Goal: Task Accomplishment & Management: Use online tool/utility

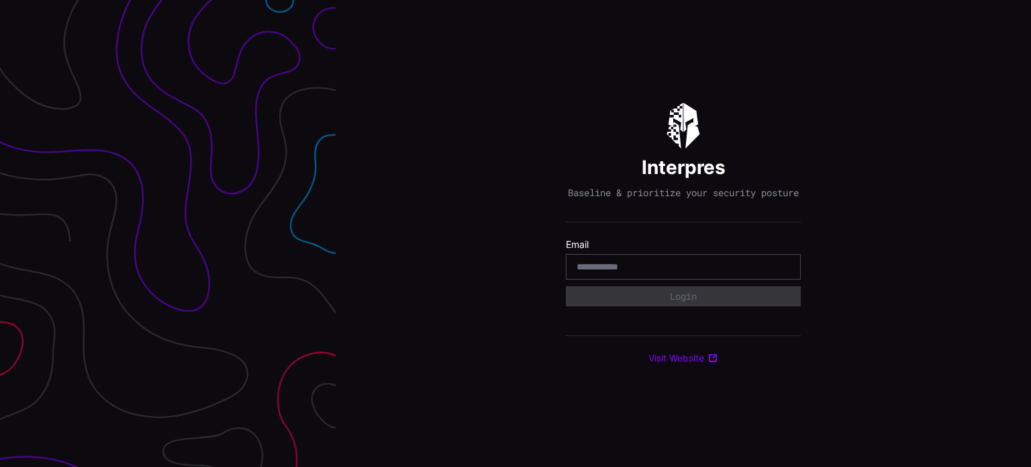
click at [750, 272] on input "email" at bounding box center [684, 267] width 214 height 12
type input "**********"
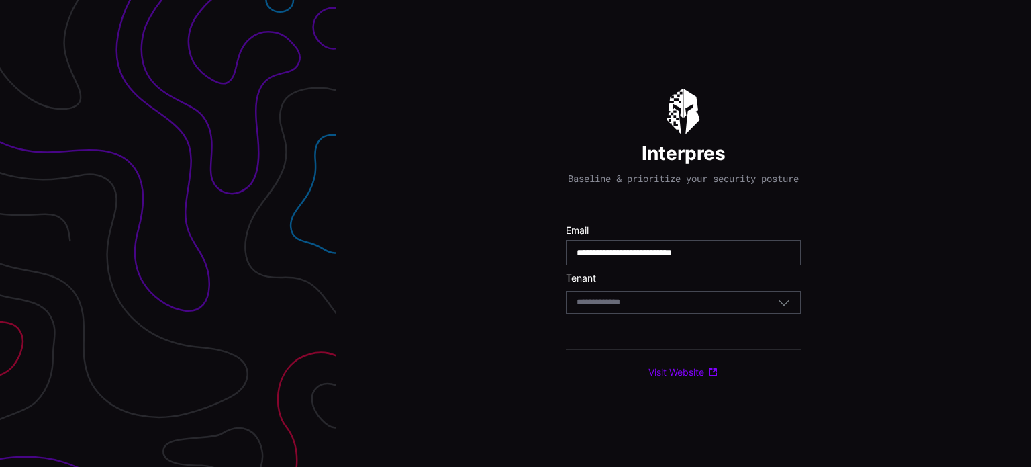
click at [770, 301] on div "Select Tenant" at bounding box center [683, 302] width 235 height 23
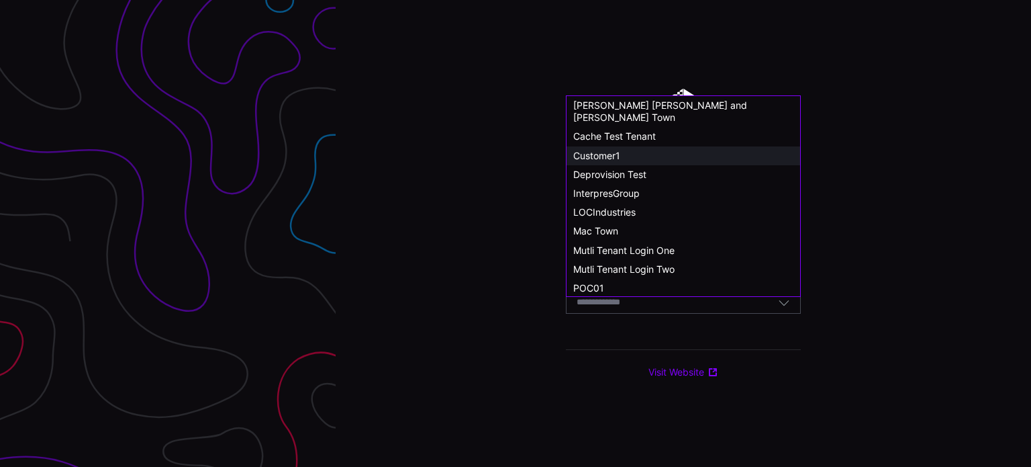
click at [616, 150] on span "Customer1" at bounding box center [596, 155] width 47 height 11
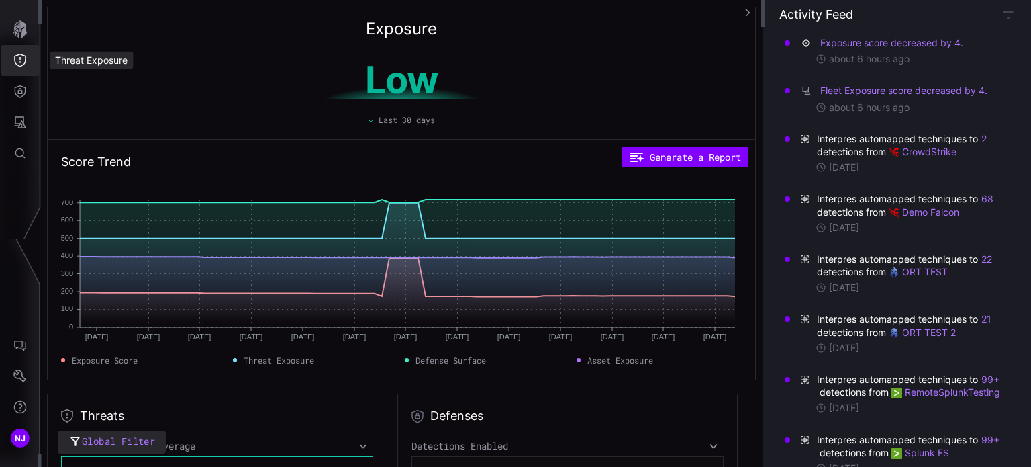
click at [25, 62] on icon "Threat Exposure" at bounding box center [20, 60] width 12 height 13
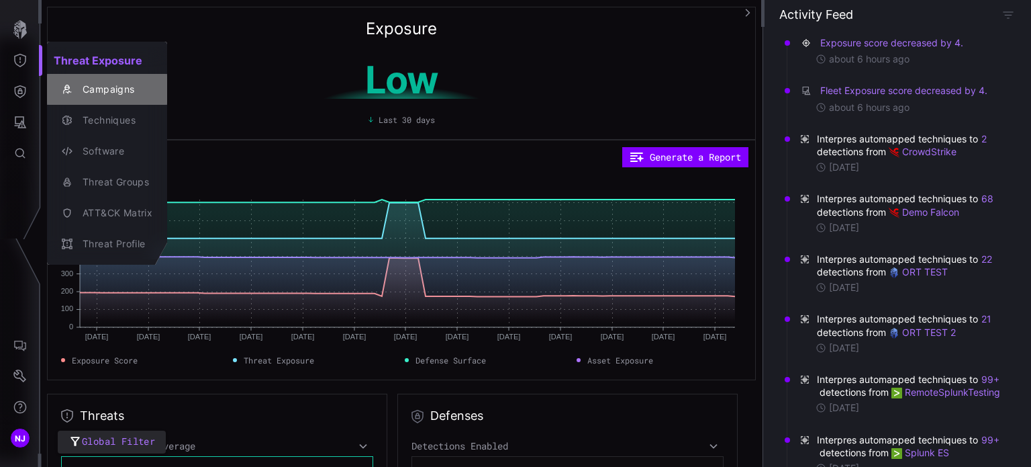
click at [104, 87] on div "Campaigns" at bounding box center [114, 89] width 77 height 17
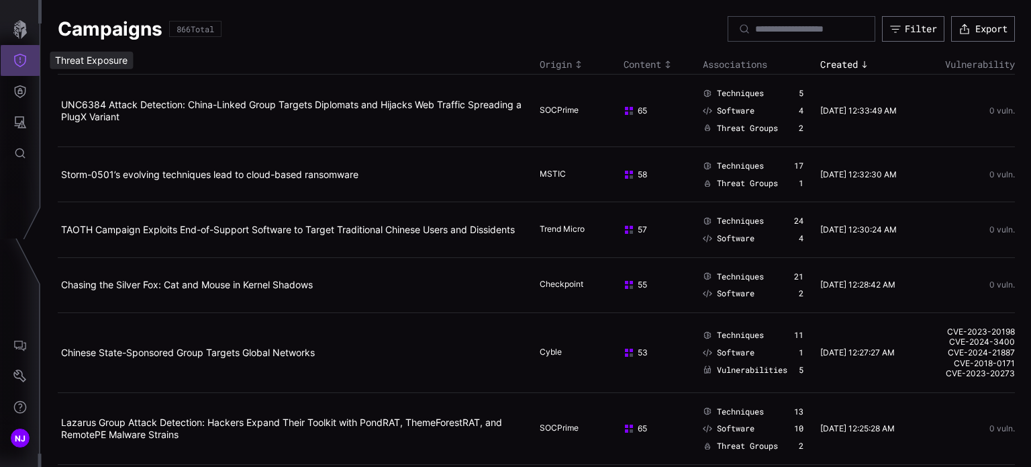
click at [19, 63] on icon "Threat Exposure" at bounding box center [19, 60] width 13 height 13
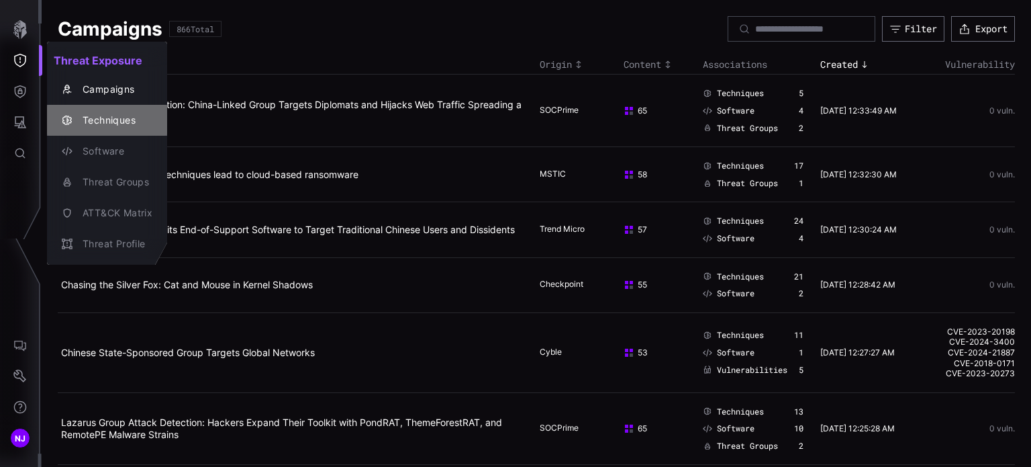
click at [106, 122] on div "Techniques" at bounding box center [114, 120] width 77 height 17
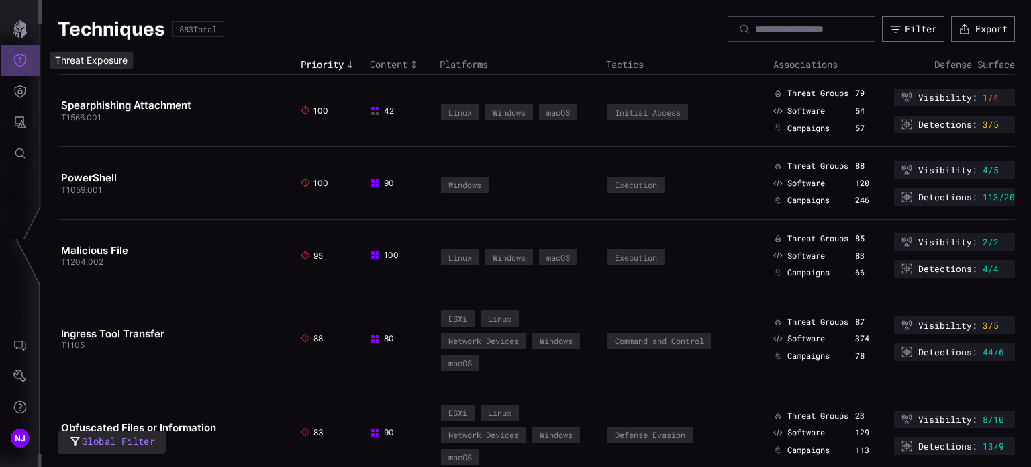
click at [18, 58] on icon "Threat Exposure" at bounding box center [19, 60] width 13 height 13
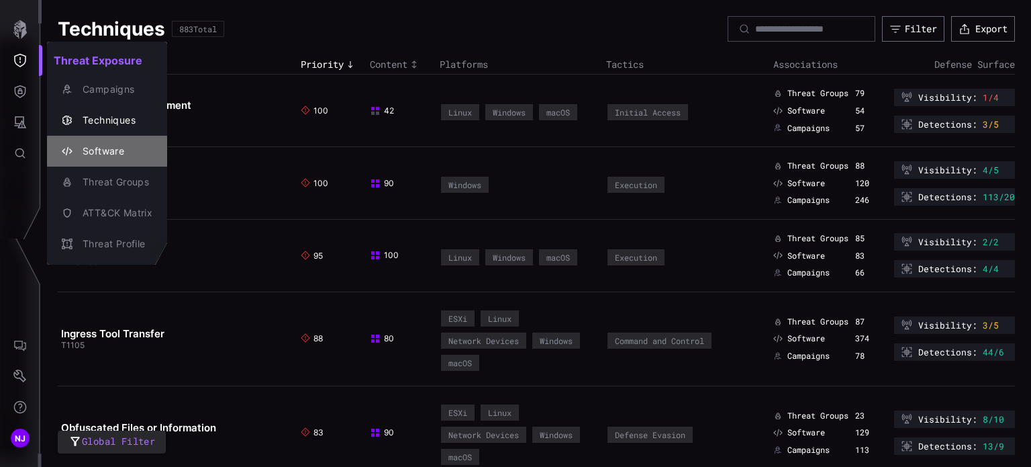
click at [109, 155] on div "Software" at bounding box center [114, 151] width 77 height 17
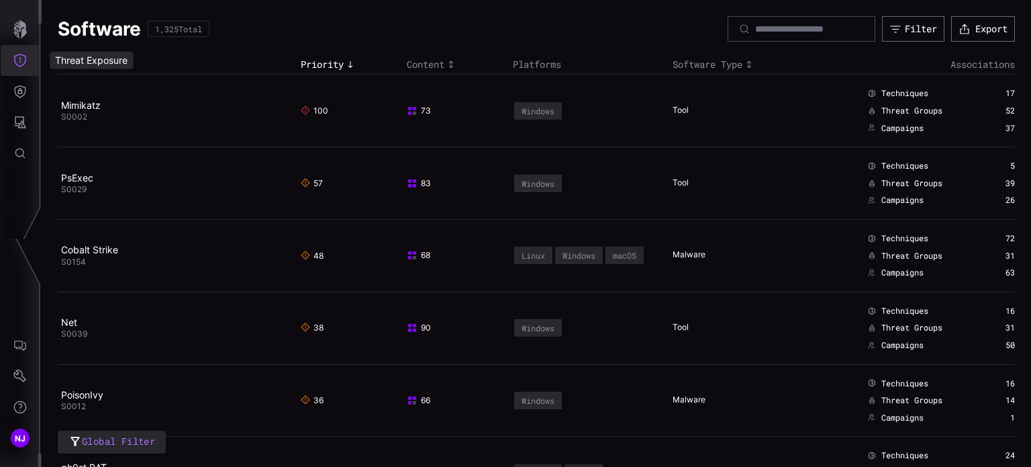
click at [24, 69] on button "Threat Exposure" at bounding box center [20, 60] width 39 height 31
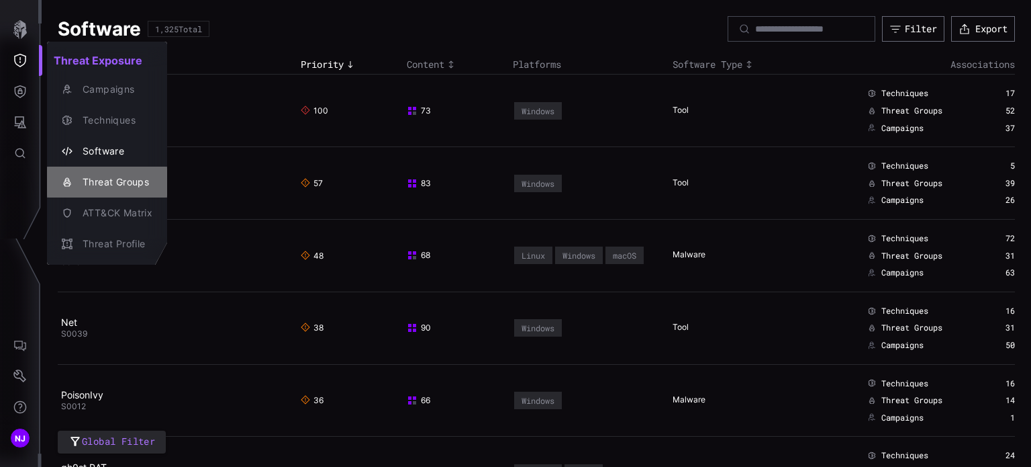
click at [111, 179] on div "Threat Groups" at bounding box center [114, 182] width 77 height 17
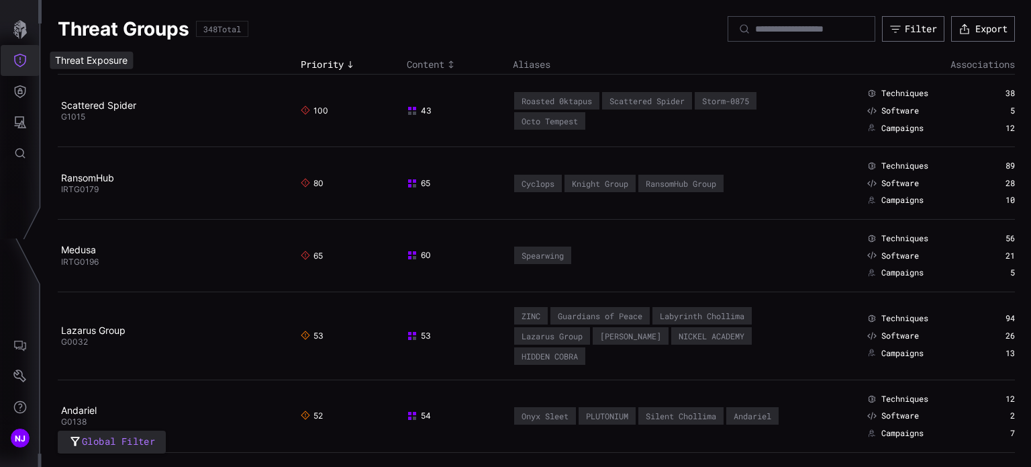
click at [21, 58] on icon "Threat Exposure" at bounding box center [19, 60] width 13 height 13
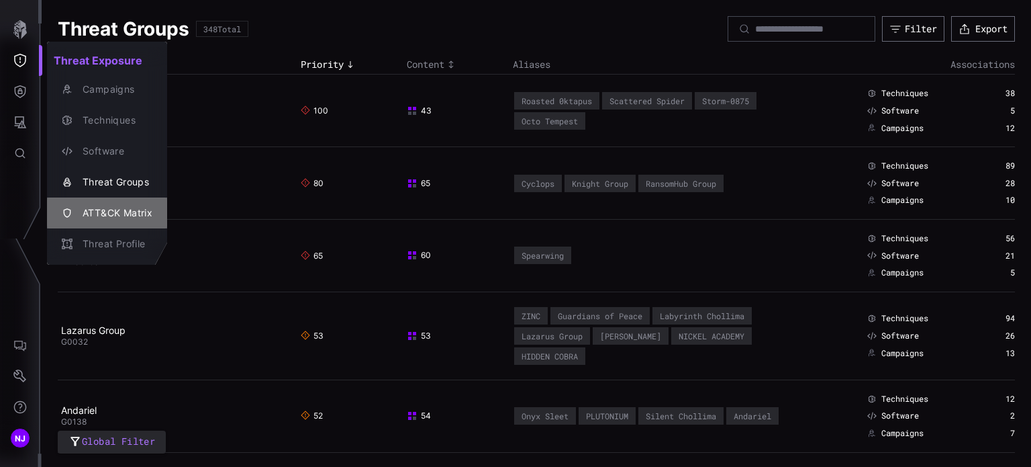
click at [116, 212] on div "ATT&CK Matrix" at bounding box center [114, 213] width 77 height 17
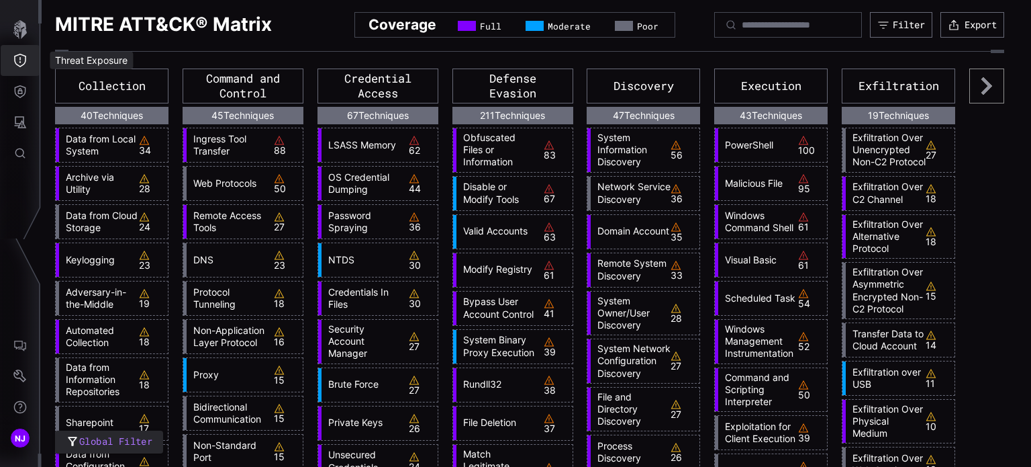
click at [21, 62] on icon "Threat Exposure" at bounding box center [19, 60] width 13 height 13
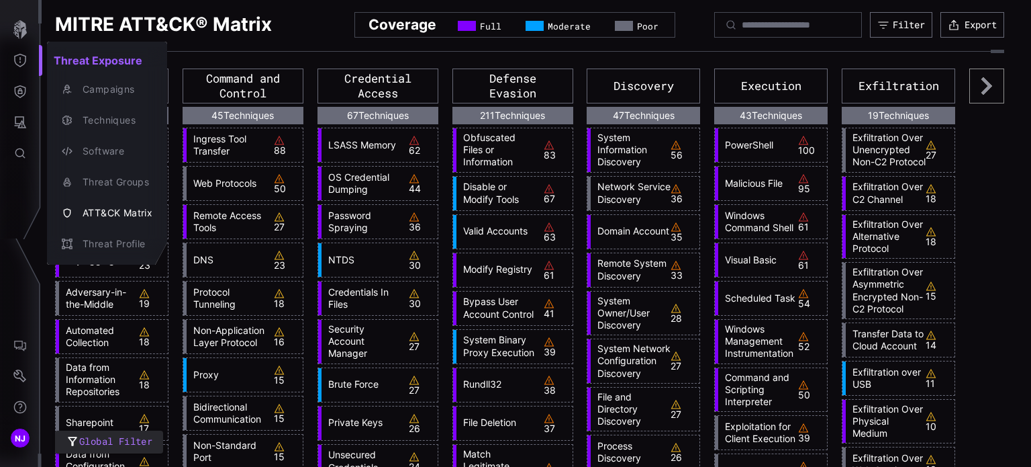
click at [21, 62] on body "NJ Global Filter MITRE ATT&CK® Matrix Coverage Full Moderate Poor Filter Export…" at bounding box center [515, 233] width 1031 height 467
click at [99, 236] on div "Threat Profile" at bounding box center [114, 244] width 77 height 17
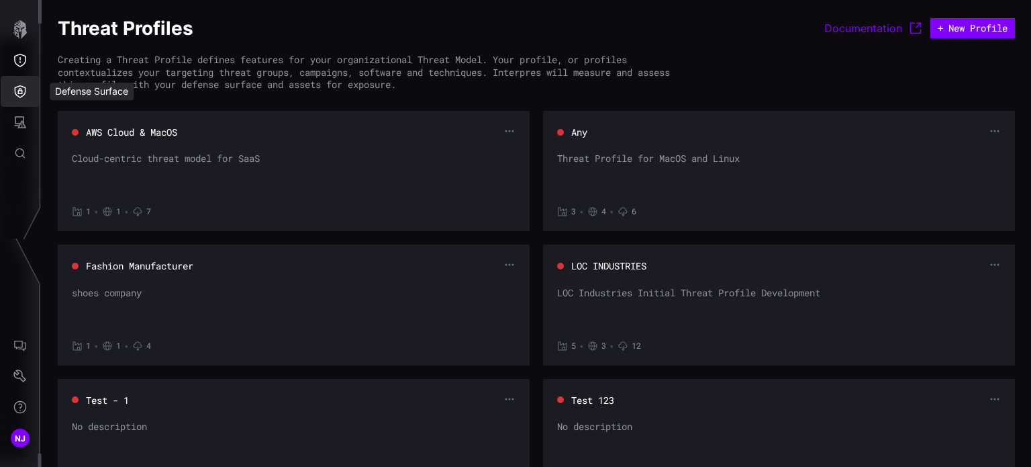
click at [16, 89] on icon "Defense Surface" at bounding box center [19, 91] width 13 height 13
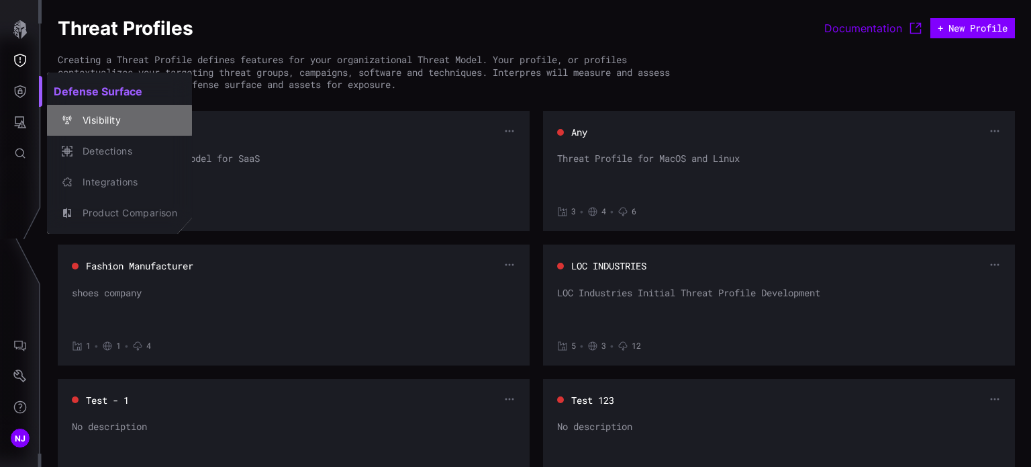
click at [83, 123] on div "Visibility" at bounding box center [126, 120] width 101 height 17
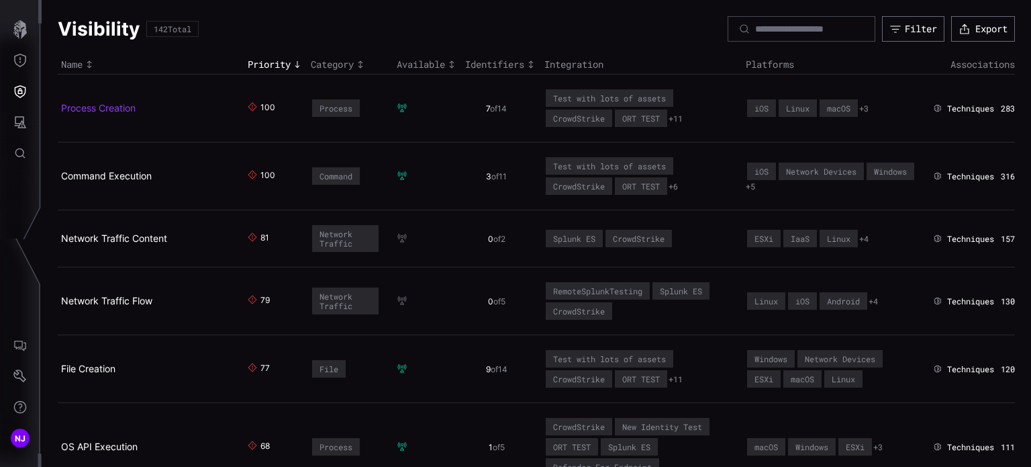
click at [101, 109] on link "Process Creation" at bounding box center [98, 107] width 75 height 11
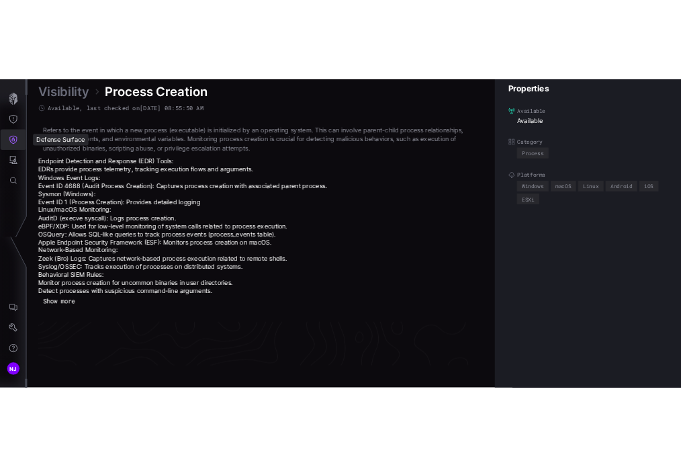
scroll to position [2993, 674]
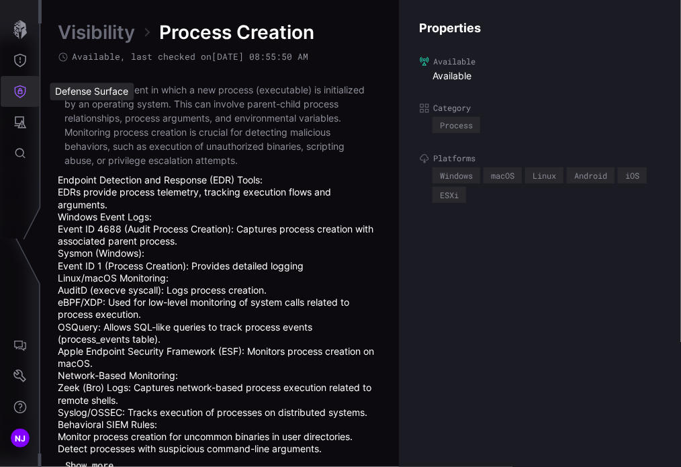
click at [15, 90] on icon "Defense Surface" at bounding box center [19, 91] width 13 height 13
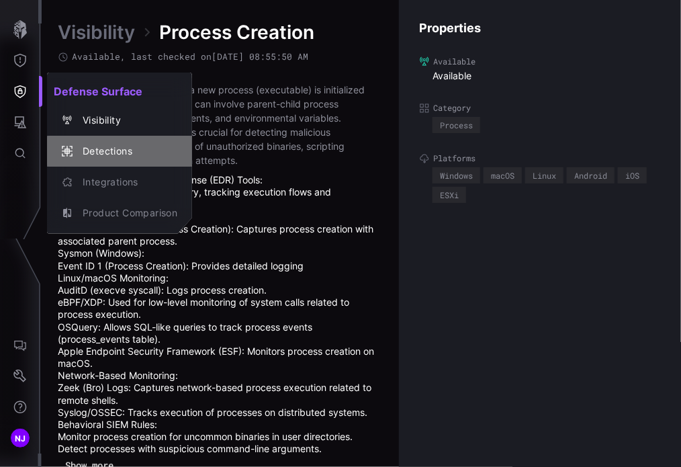
click at [122, 152] on div "Detections" at bounding box center [126, 151] width 101 height 17
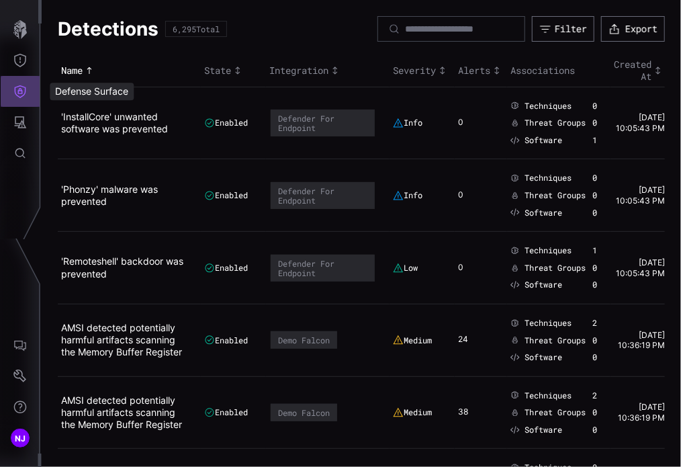
click at [27, 93] on button "Defense Surface" at bounding box center [20, 91] width 39 height 31
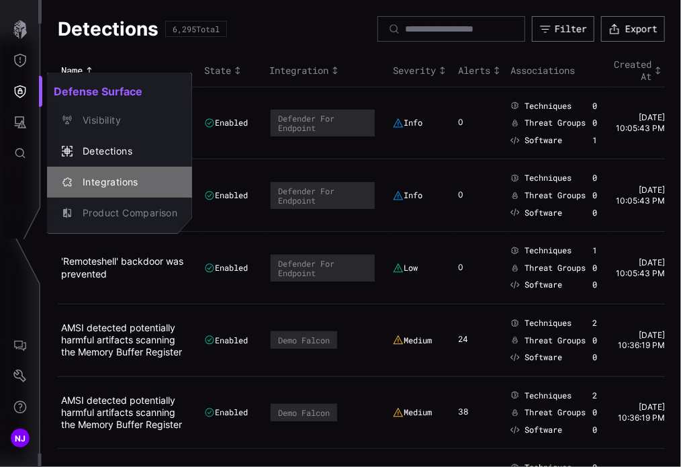
click at [100, 181] on div "Integrations" at bounding box center [126, 182] width 101 height 17
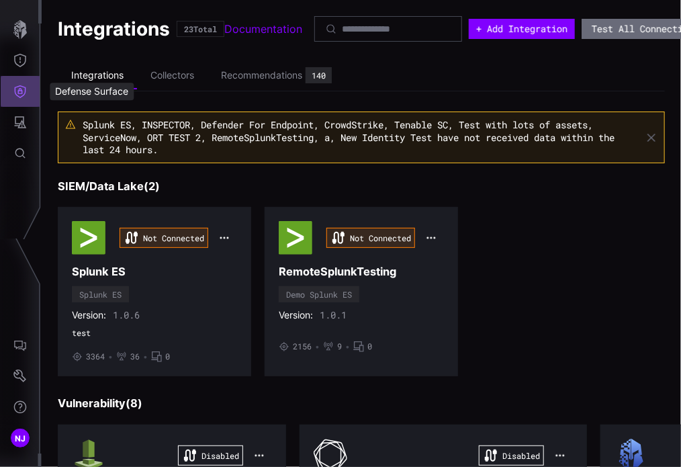
click at [24, 90] on icon "Defense Surface" at bounding box center [19, 91] width 13 height 13
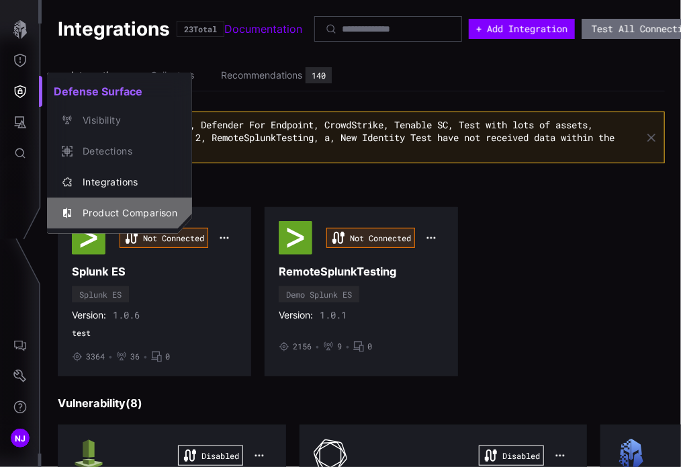
click at [91, 216] on div "Product Comparison" at bounding box center [126, 213] width 101 height 17
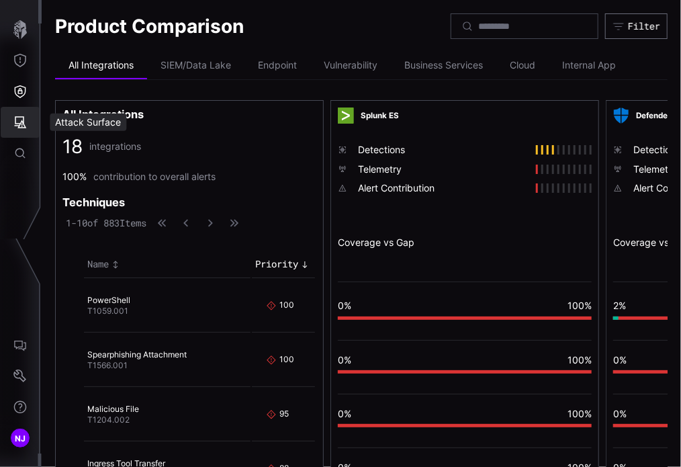
click at [22, 130] on button "Attack Surface" at bounding box center [20, 122] width 39 height 31
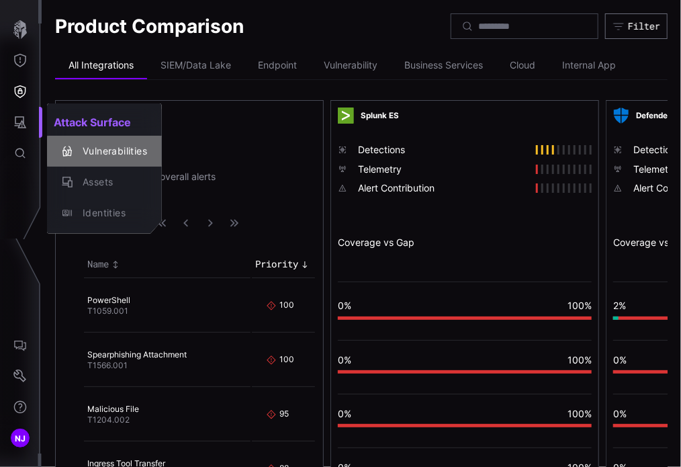
click at [109, 150] on div "Vulnerabilities" at bounding box center [111, 151] width 71 height 17
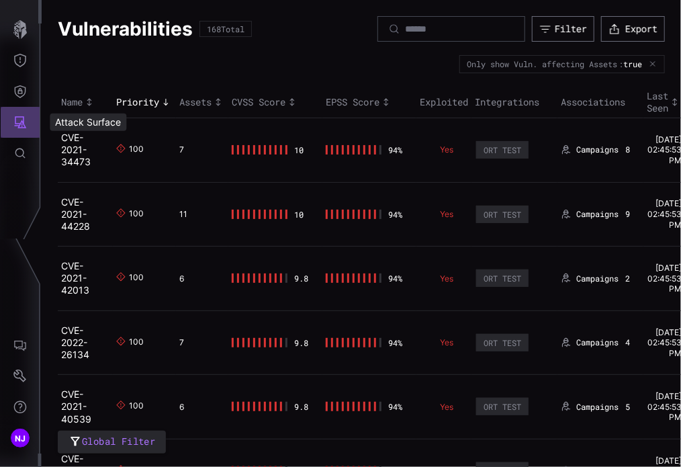
click at [26, 123] on icon "Attack Surface" at bounding box center [19, 121] width 13 height 13
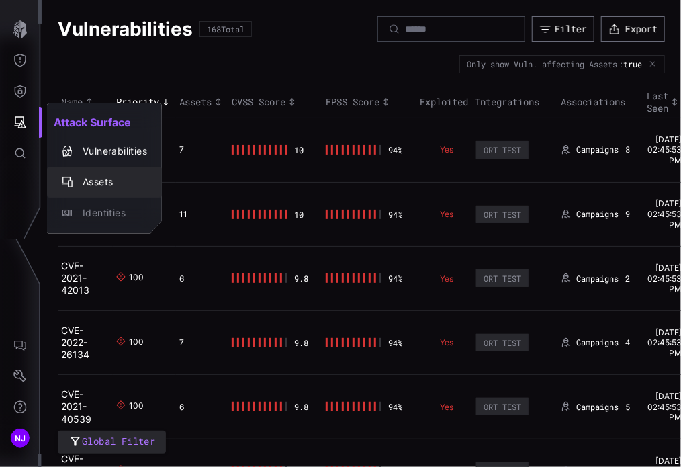
click at [97, 183] on div "Assets" at bounding box center [111, 182] width 71 height 17
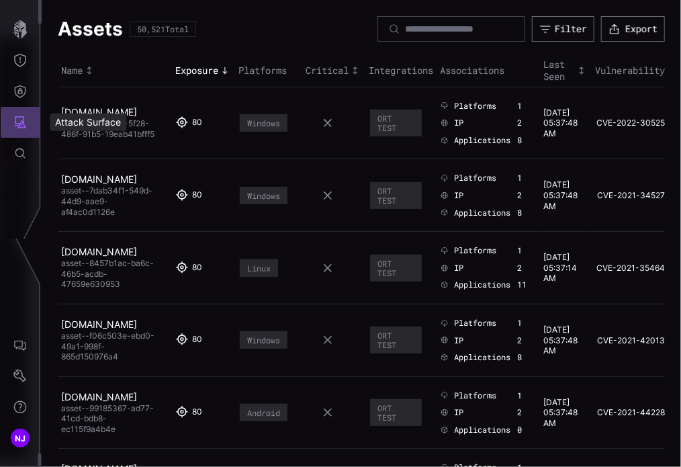
click at [24, 126] on icon "Attack Surface" at bounding box center [21, 122] width 12 height 12
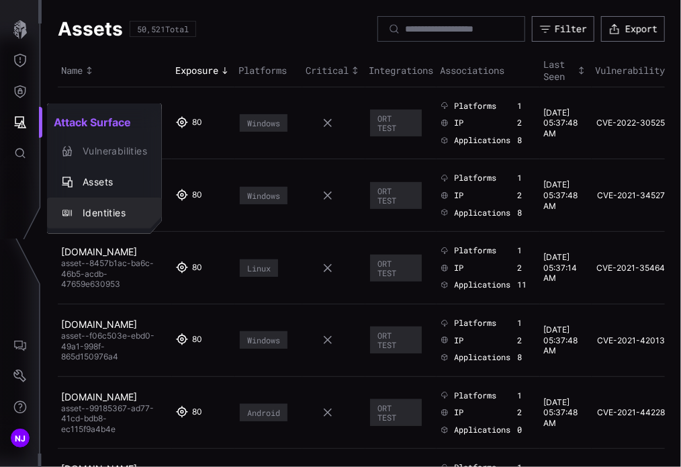
click at [93, 214] on div "Identities" at bounding box center [111, 213] width 71 height 17
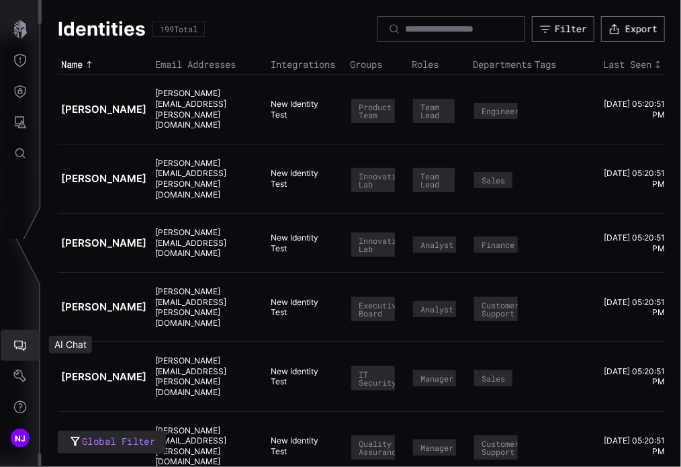
click at [19, 343] on icon "AI Chat" at bounding box center [19, 344] width 13 height 13
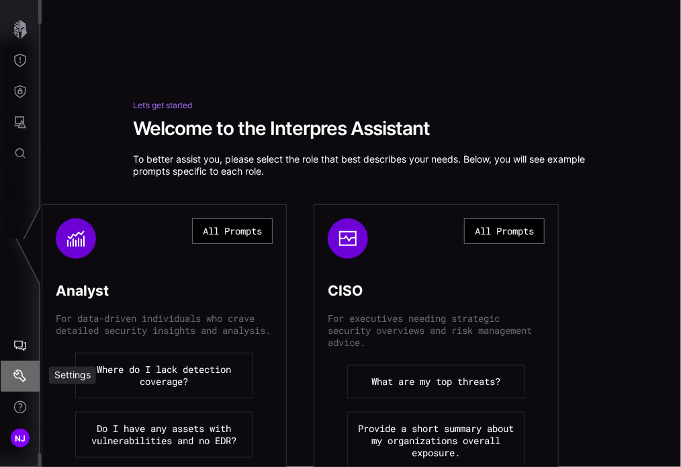
click at [21, 376] on icon "Settings" at bounding box center [19, 375] width 13 height 13
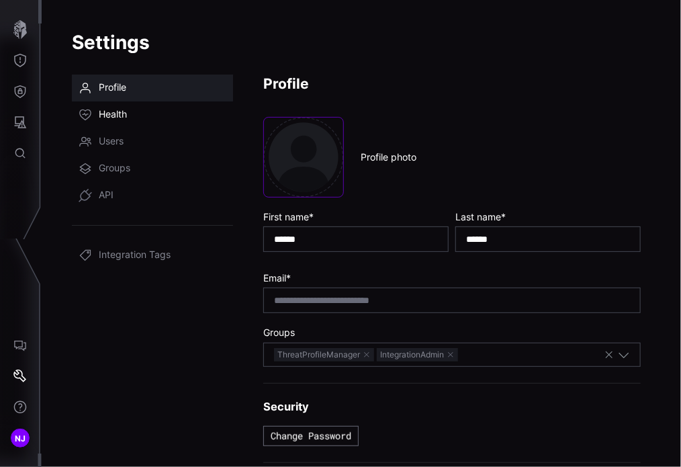
click at [119, 112] on span "Health" at bounding box center [113, 114] width 28 height 13
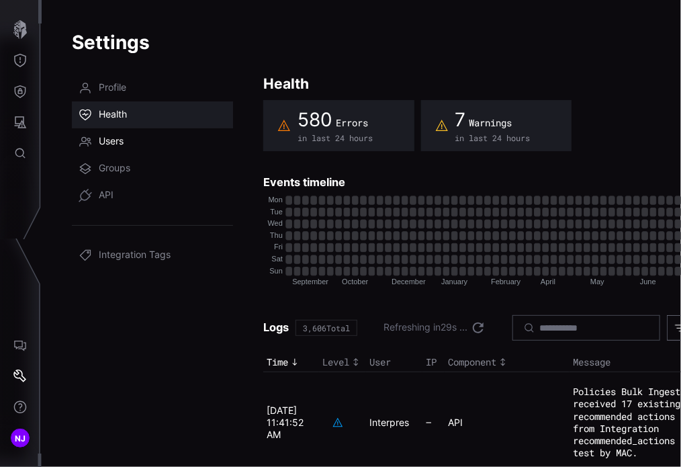
click at [113, 140] on span "Users" at bounding box center [111, 141] width 25 height 13
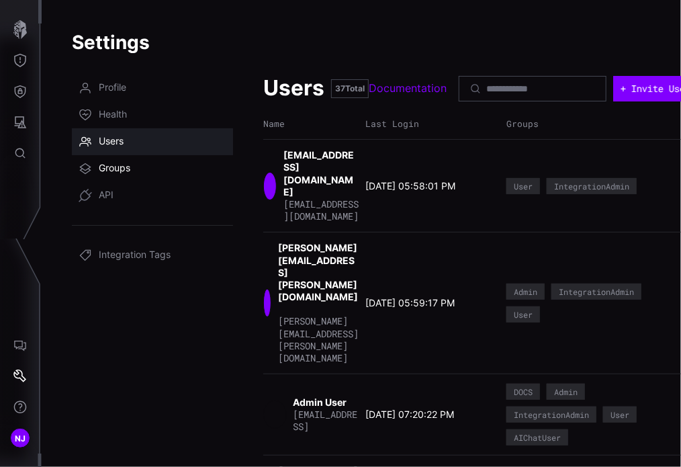
click at [110, 169] on span "Groups" at bounding box center [115, 168] width 32 height 13
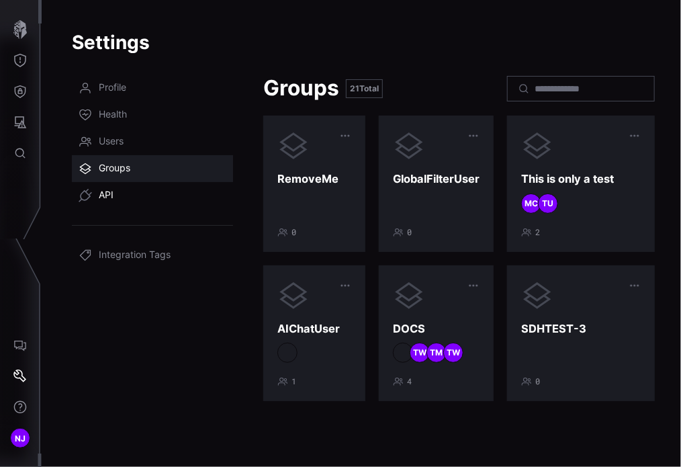
click at [107, 197] on span "API" at bounding box center [106, 195] width 15 height 13
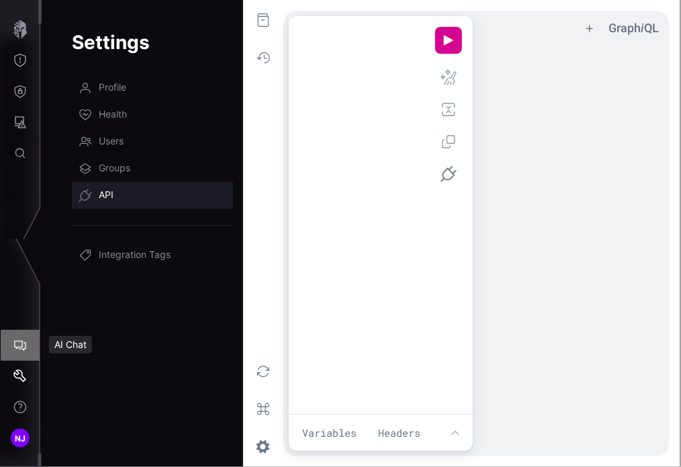
click at [17, 343] on icon "AI Chat" at bounding box center [19, 344] width 13 height 13
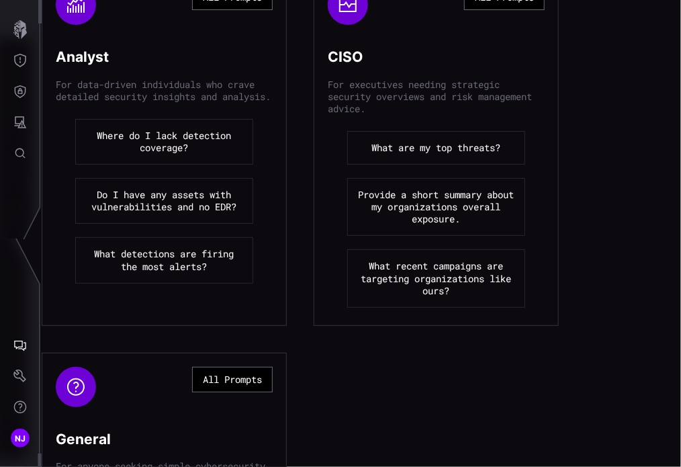
scroll to position [234, 0]
click at [17, 373] on icon "Settings" at bounding box center [19, 375] width 13 height 13
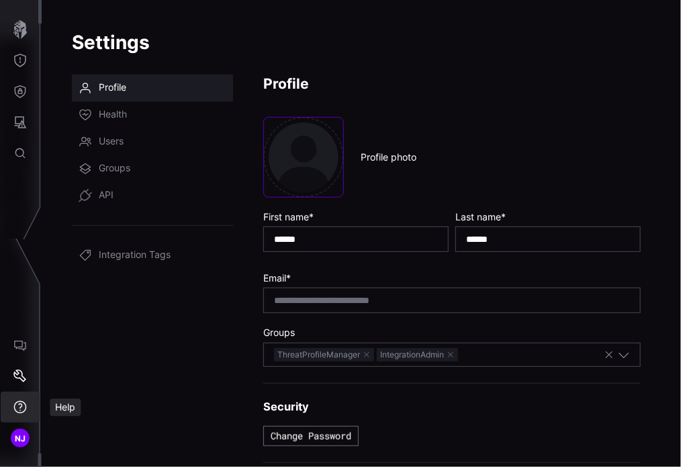
click at [21, 408] on icon "Help" at bounding box center [19, 406] width 13 height 13
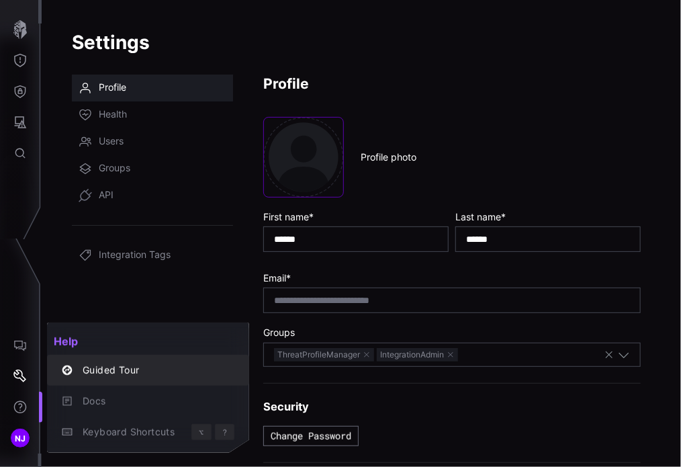
click at [121, 373] on div "Guided Tour" at bounding box center [155, 370] width 158 height 17
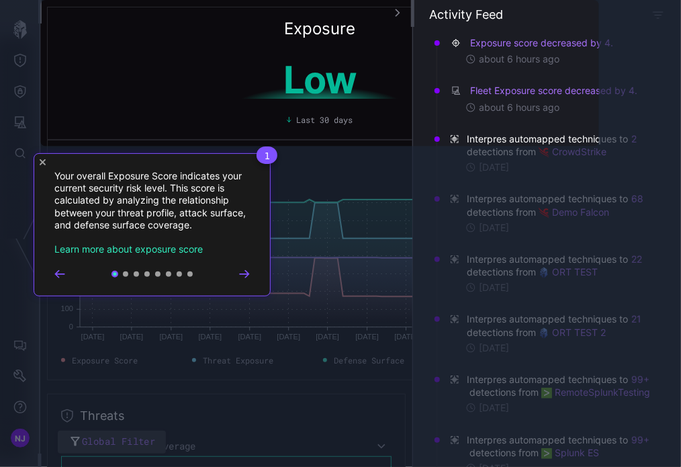
click at [244, 273] on icon "Go to next step" at bounding box center [244, 274] width 11 height 8
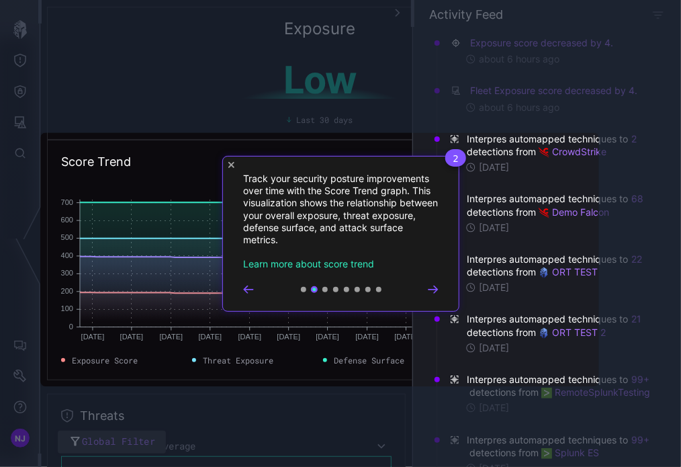
click at [432, 290] on icon "Go to next step" at bounding box center [433, 289] width 11 height 8
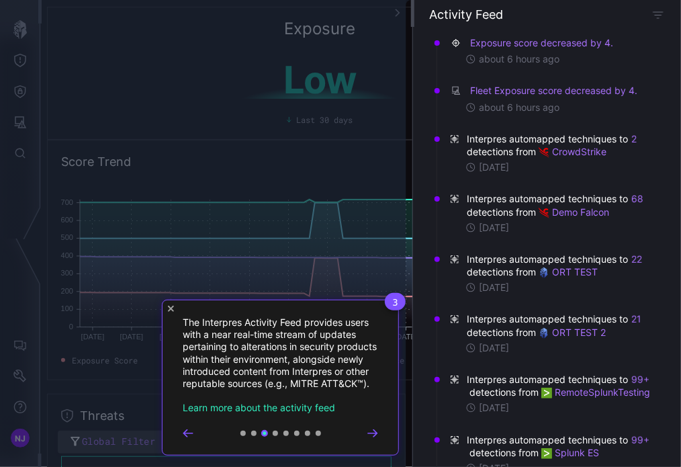
click at [373, 437] on icon "Go to next step" at bounding box center [372, 433] width 11 height 8
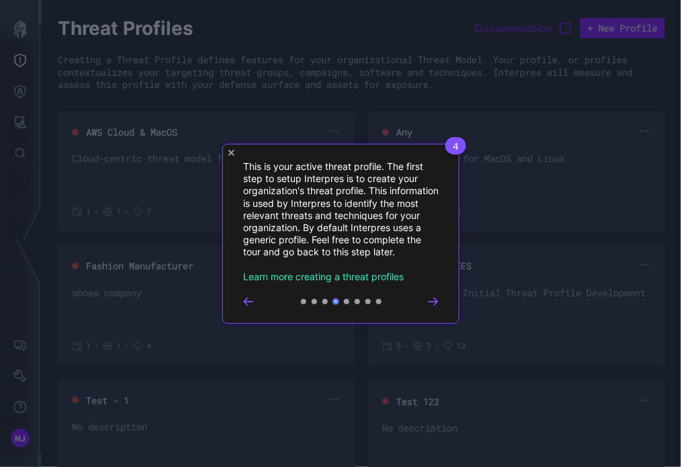
scroll to position [325, 0]
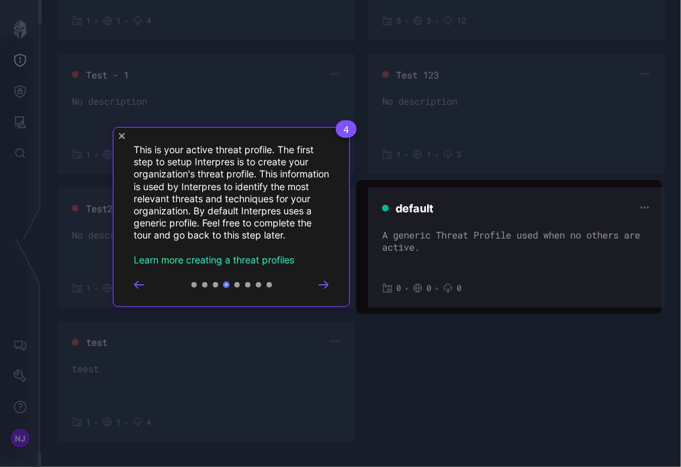
click at [322, 279] on div at bounding box center [231, 284] width 195 height 11
click at [323, 285] on icon "Go to next step" at bounding box center [323, 284] width 9 height 7
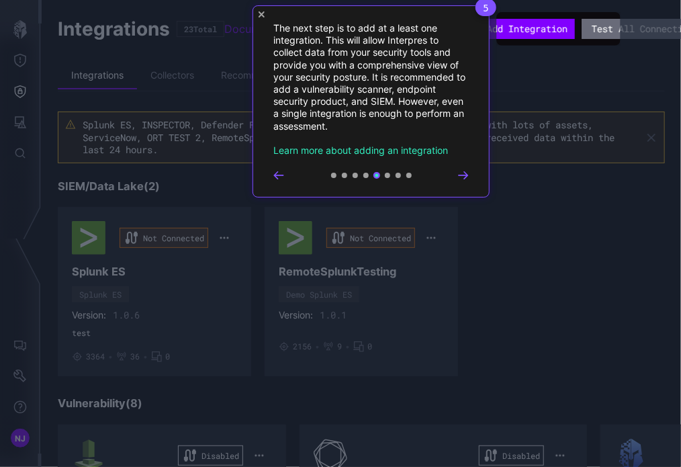
click at [464, 172] on icon "Go to next step" at bounding box center [463, 175] width 9 height 7
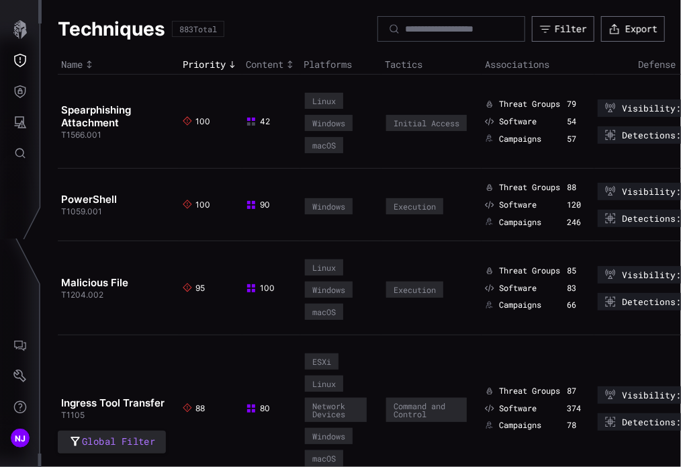
scroll to position [0, 16]
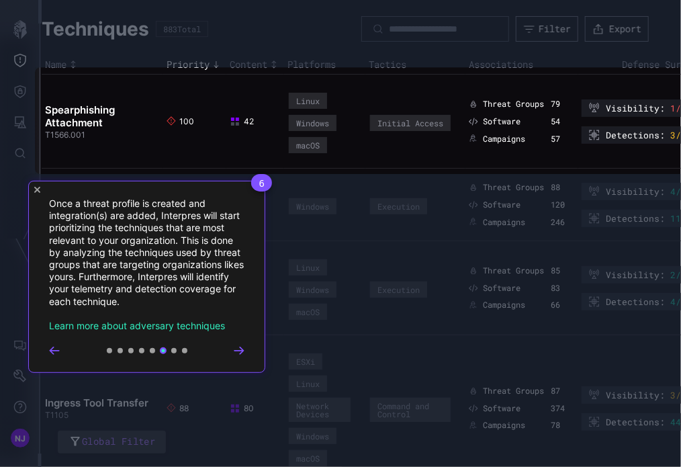
click at [238, 351] on icon "Go to next step" at bounding box center [239, 350] width 11 height 8
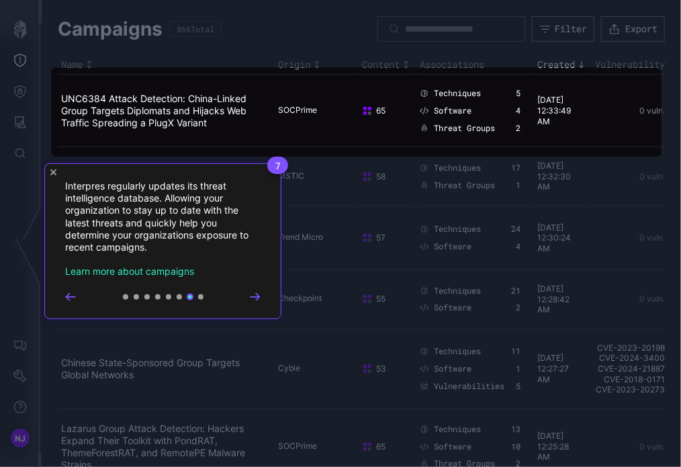
click at [259, 300] on icon "Go to next step" at bounding box center [255, 297] width 11 height 8
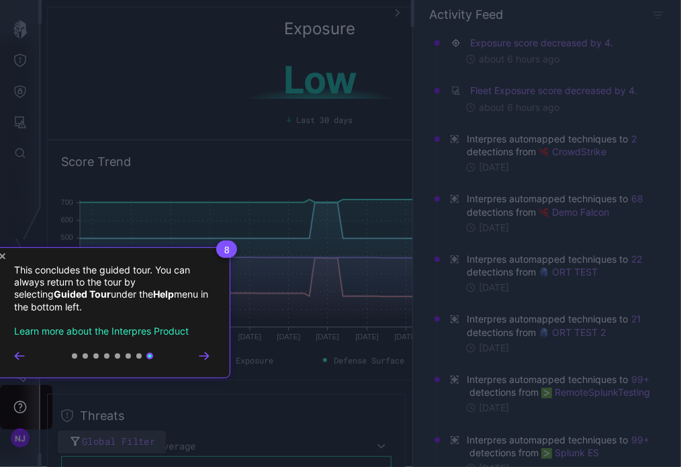
click at [202, 354] on icon "Go to next step" at bounding box center [204, 356] width 11 height 8
click at [3, 254] on icon "Close Tour" at bounding box center [2, 256] width 6 height 6
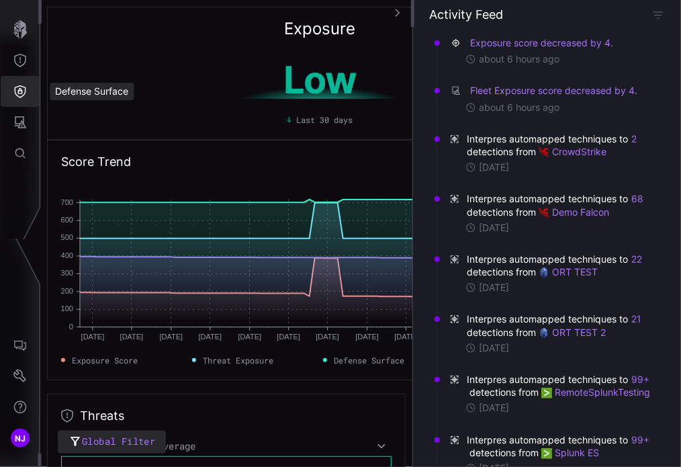
click at [18, 93] on icon "Defense Surface" at bounding box center [20, 91] width 11 height 13
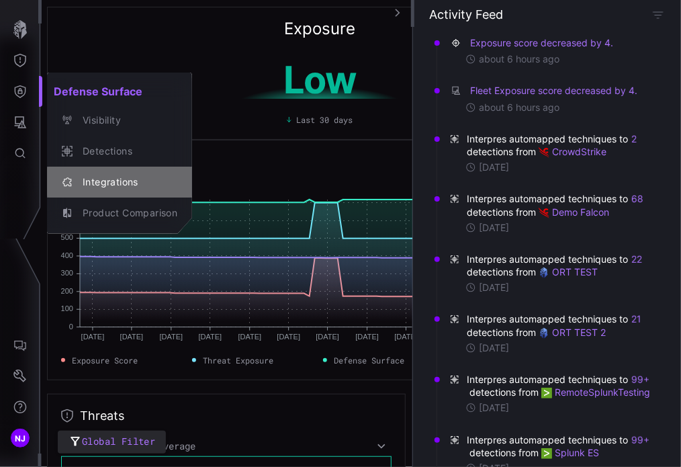
click at [107, 185] on div "Integrations" at bounding box center [126, 182] width 101 height 17
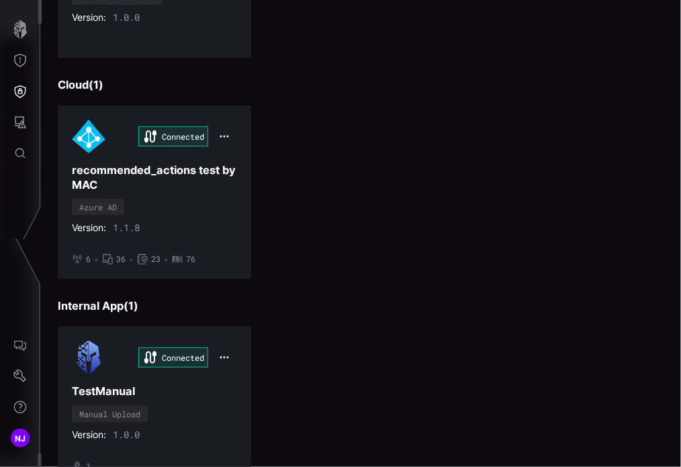
click at [624, 236] on div "Connected recommended_actions test by MAC Azure AD Version: 1.1.8 • 6 • 36 • 23…" at bounding box center [361, 191] width 607 height 173
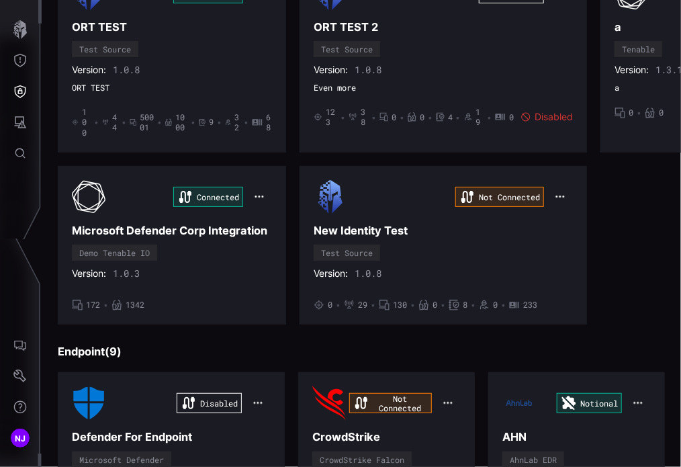
scroll to position [654, 0]
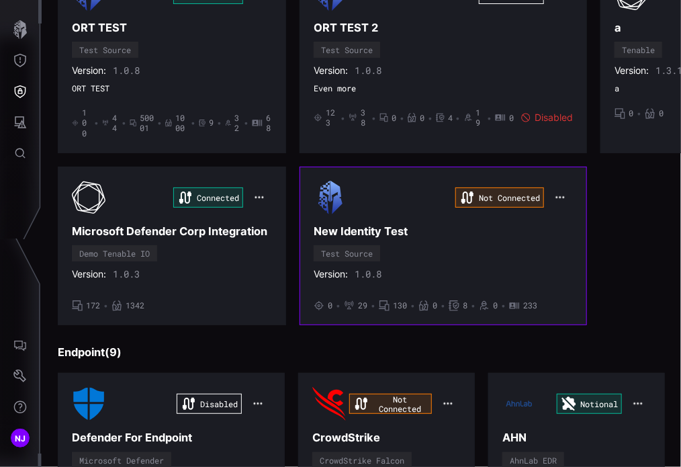
click at [461, 224] on h3 "New Identity Test" at bounding box center [443, 231] width 259 height 14
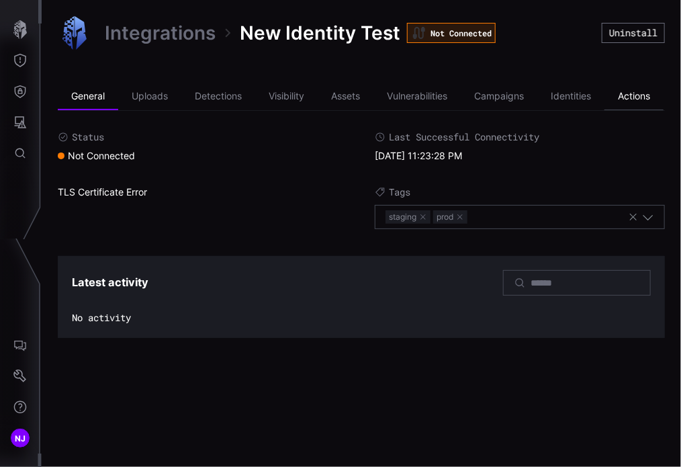
click at [642, 99] on li "Actions" at bounding box center [633, 96] width 59 height 27
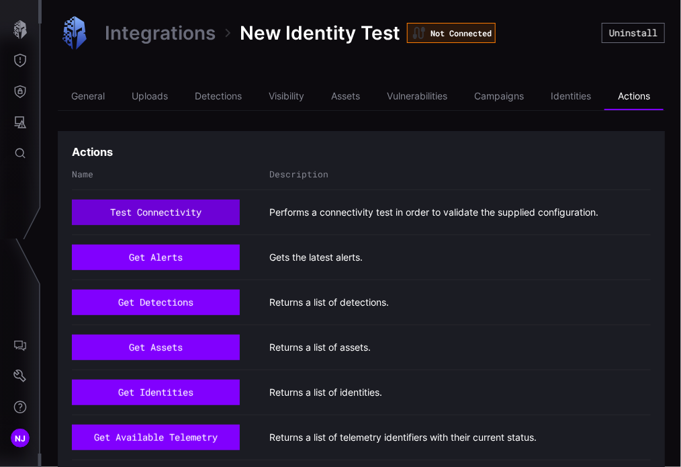
click at [129, 212] on button "test connectivity" at bounding box center [156, 212] width 168 height 26
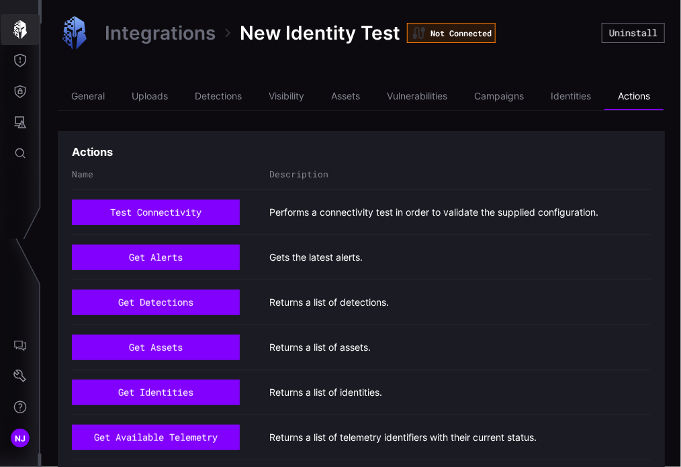
click at [16, 29] on icon "button" at bounding box center [20, 29] width 19 height 19
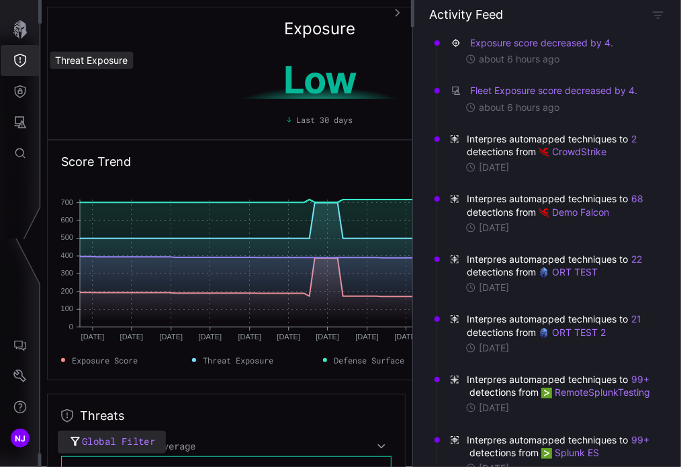
click at [19, 60] on icon "Threat Exposure" at bounding box center [19, 60] width 13 height 13
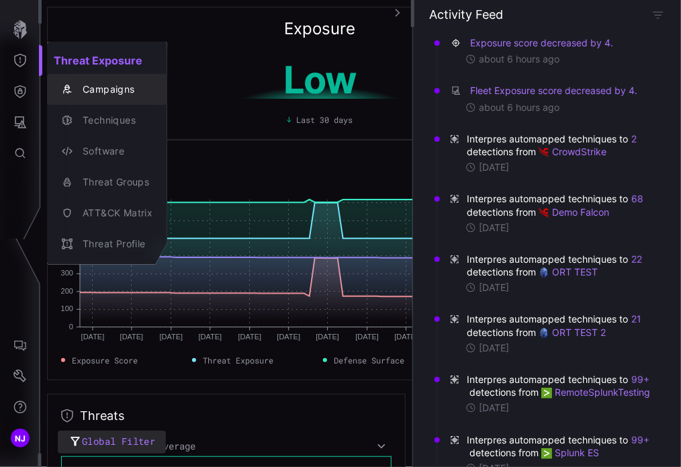
click at [103, 90] on div "Campaigns" at bounding box center [114, 89] width 77 height 17
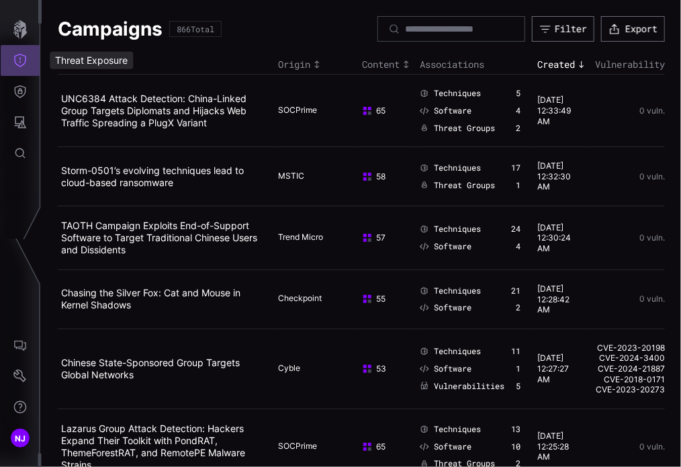
click at [22, 60] on icon "Threat Exposure" at bounding box center [19, 60] width 13 height 13
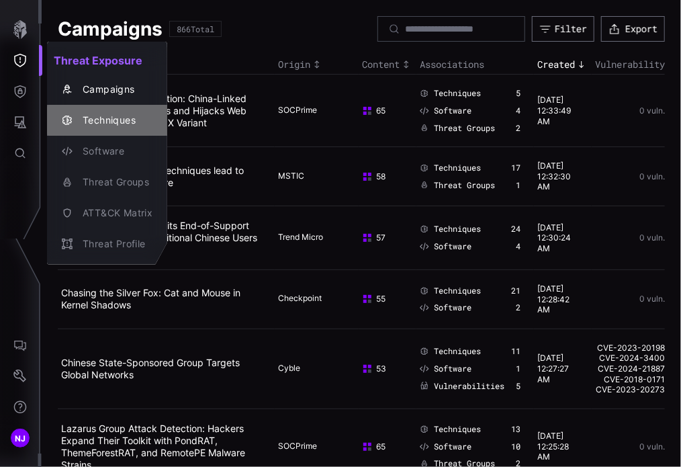
click at [116, 120] on div "Techniques" at bounding box center [114, 120] width 77 height 17
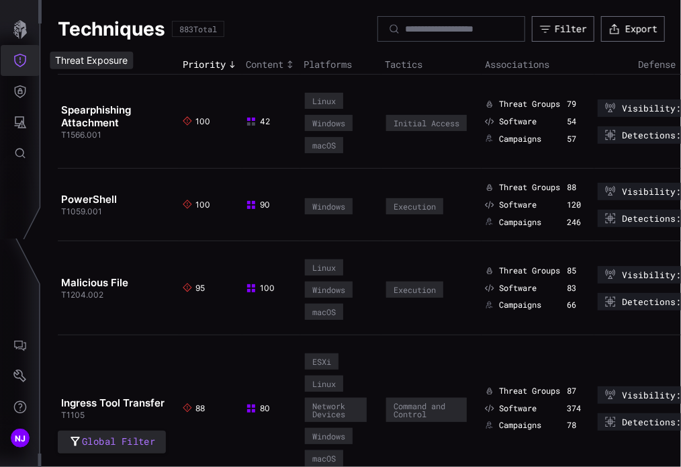
click at [21, 58] on icon "Threat Exposure" at bounding box center [19, 60] width 13 height 13
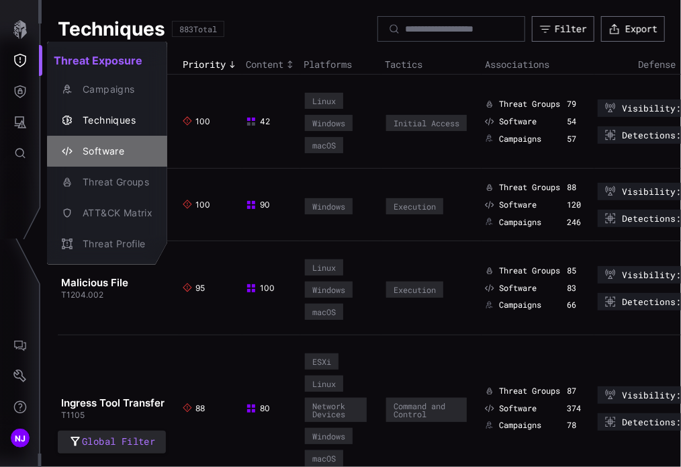
click at [100, 150] on div "Software" at bounding box center [114, 151] width 77 height 17
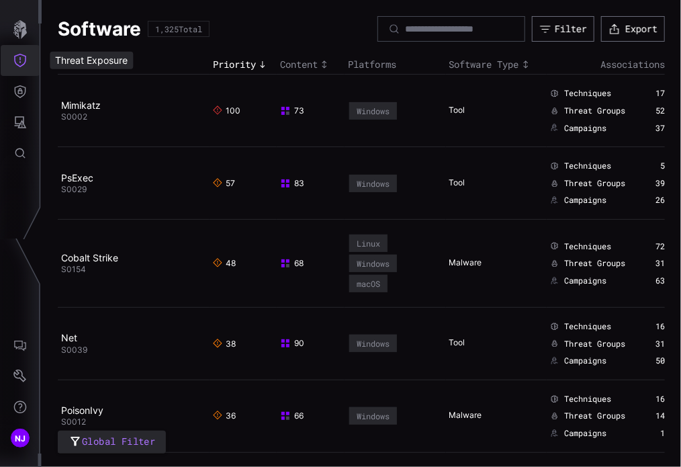
click at [20, 58] on icon "Threat Exposure" at bounding box center [20, 60] width 12 height 13
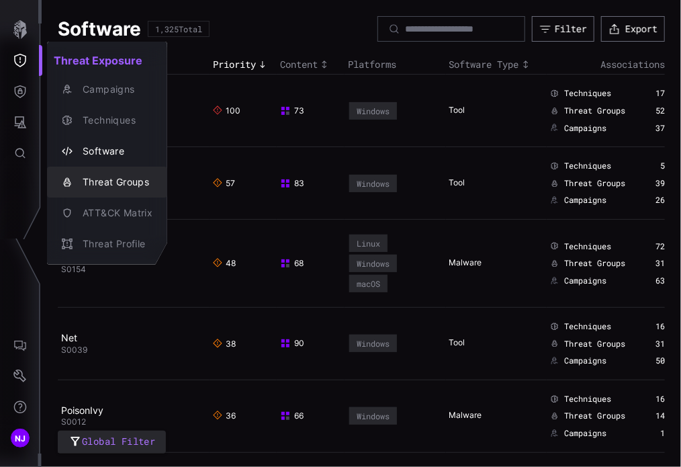
click at [108, 181] on div "Threat Groups" at bounding box center [114, 182] width 77 height 17
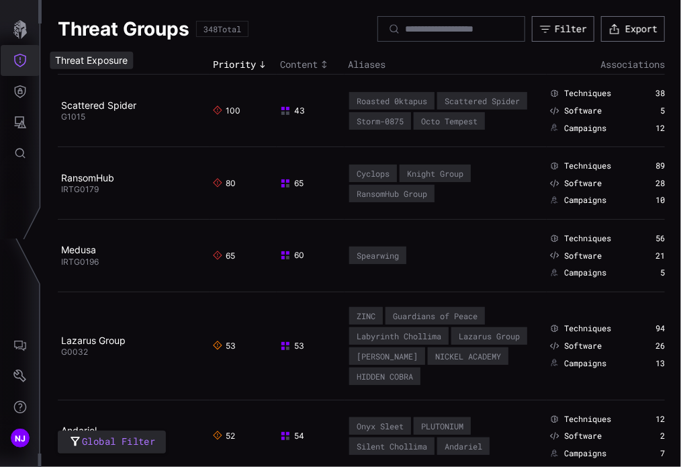
click at [22, 62] on icon "Threat Exposure" at bounding box center [19, 60] width 13 height 13
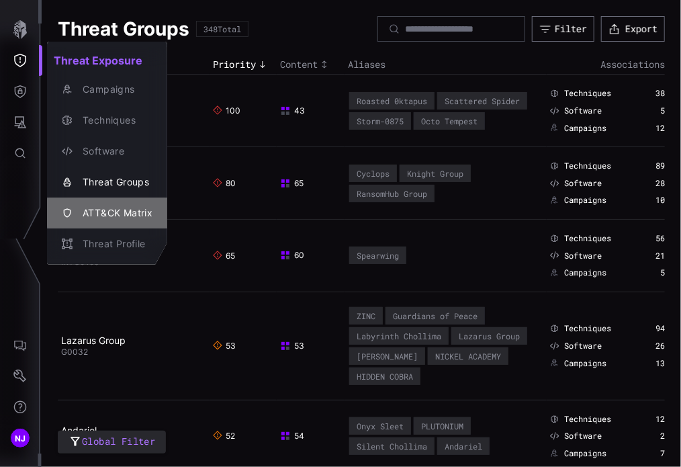
click at [113, 211] on div "ATT&CK Matrix" at bounding box center [114, 213] width 77 height 17
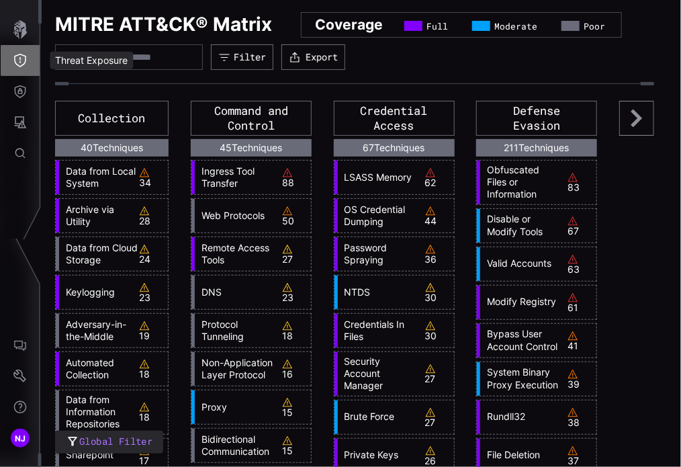
click at [24, 66] on icon "Threat Exposure" at bounding box center [19, 60] width 13 height 13
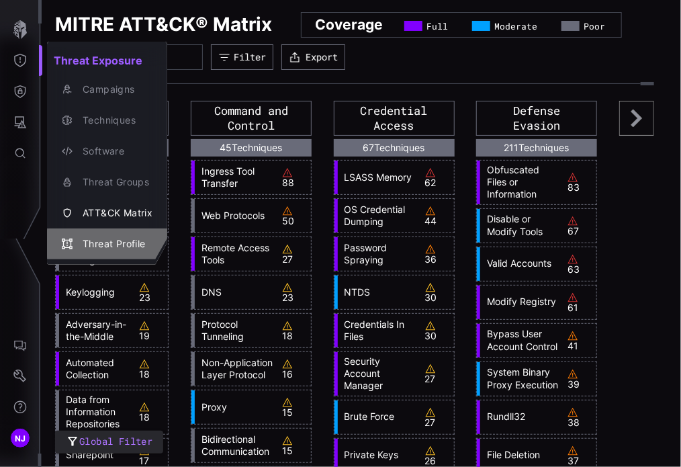
click at [95, 241] on div "Threat Profile" at bounding box center [114, 244] width 77 height 17
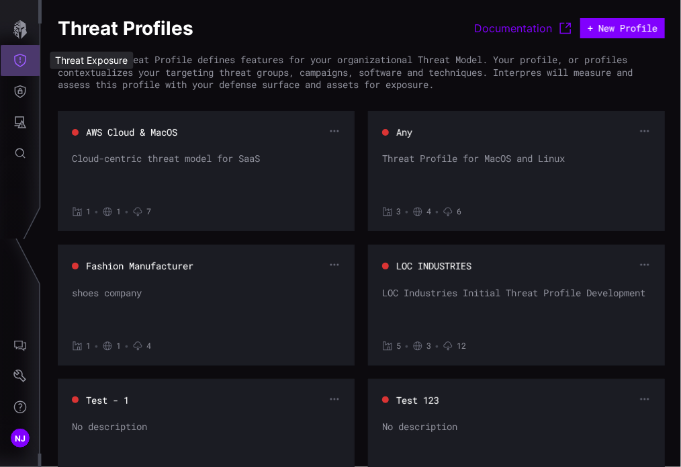
click at [22, 64] on icon "Threat Exposure" at bounding box center [19, 60] width 13 height 13
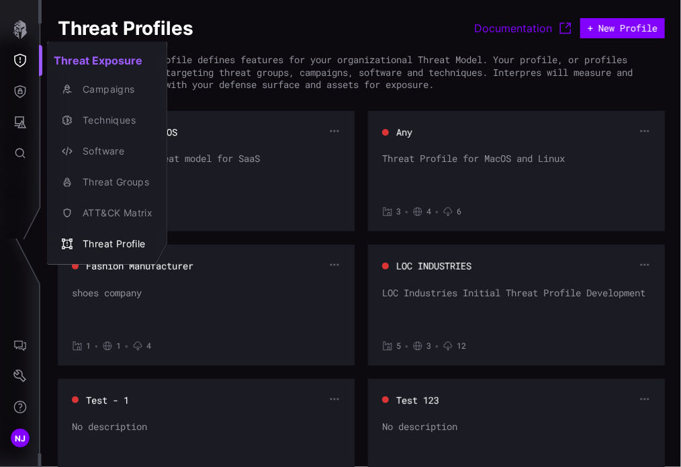
click at [17, 100] on div at bounding box center [340, 233] width 681 height 467
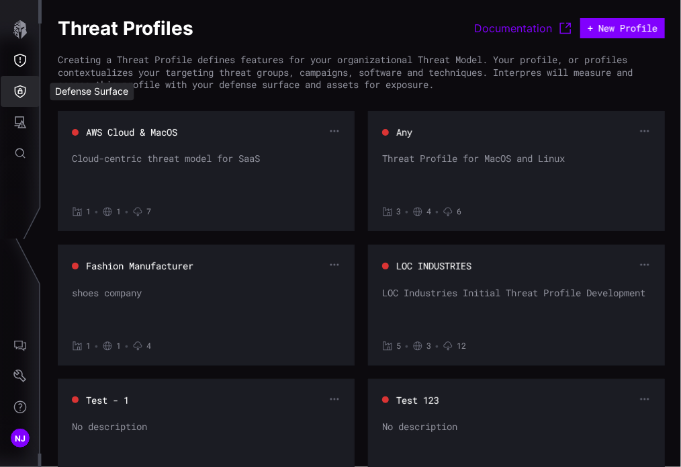
click at [23, 95] on icon "Defense Surface" at bounding box center [20, 91] width 11 height 13
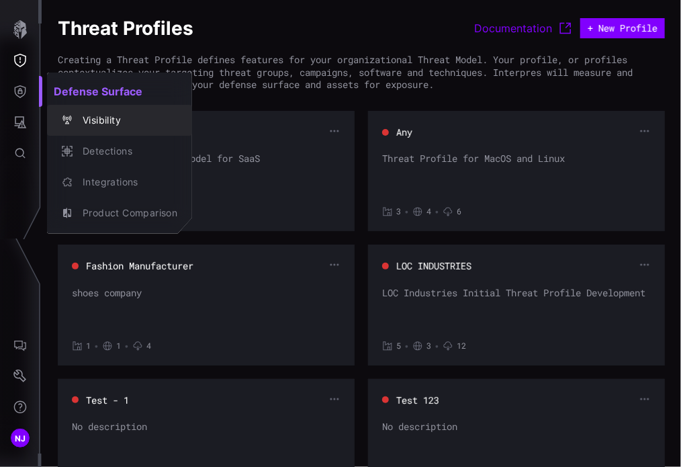
click at [107, 125] on div "Visibility" at bounding box center [126, 120] width 101 height 17
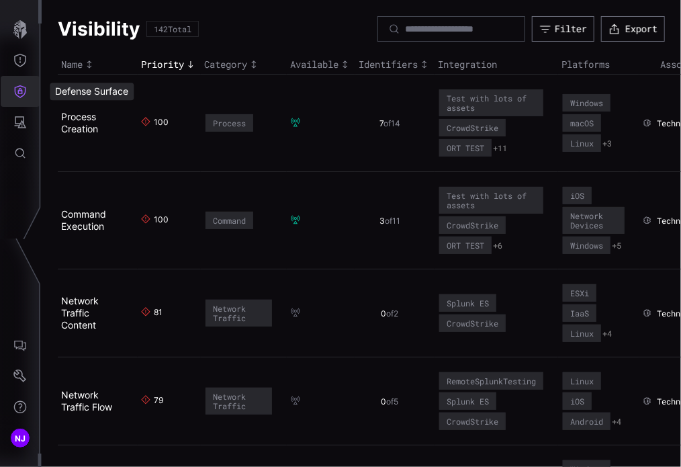
click at [24, 87] on icon "Defense Surface" at bounding box center [20, 91] width 11 height 13
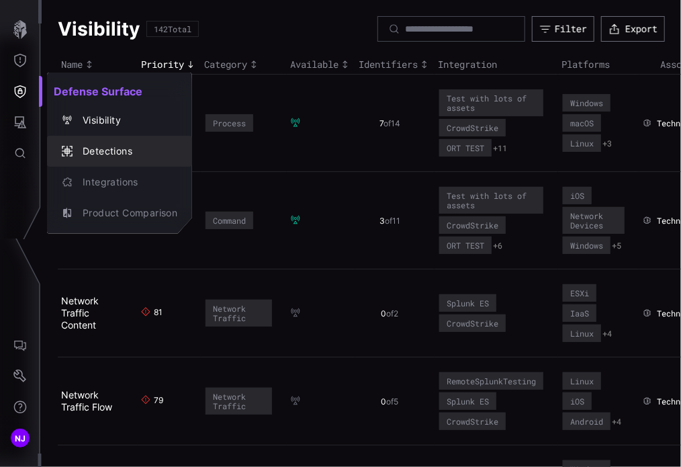
click at [97, 150] on div "Detections" at bounding box center [126, 151] width 101 height 17
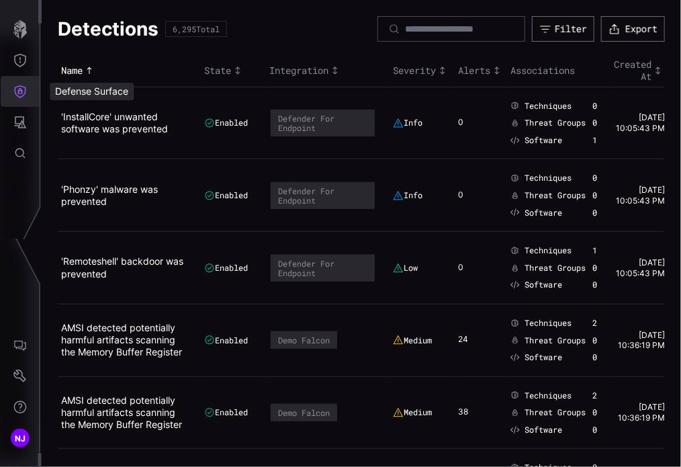
click at [22, 93] on icon "Defense Surface" at bounding box center [19, 91] width 13 height 13
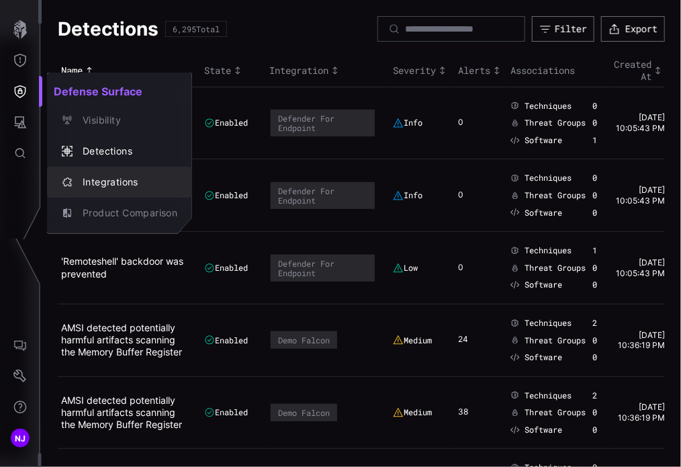
click at [98, 182] on div "Integrations" at bounding box center [126, 182] width 101 height 17
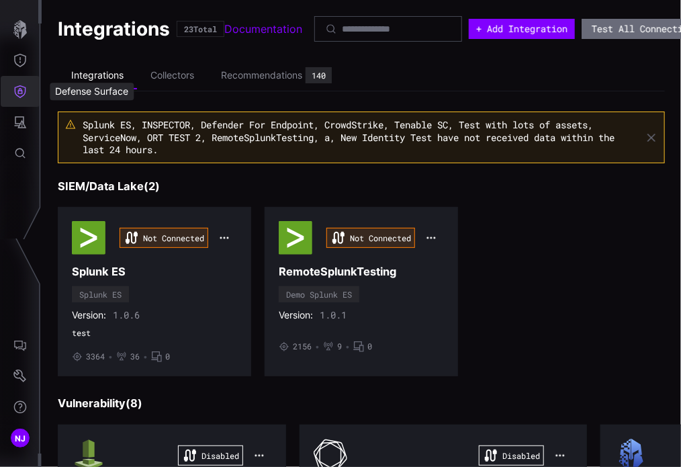
click at [24, 97] on icon "Defense Surface" at bounding box center [19, 91] width 13 height 13
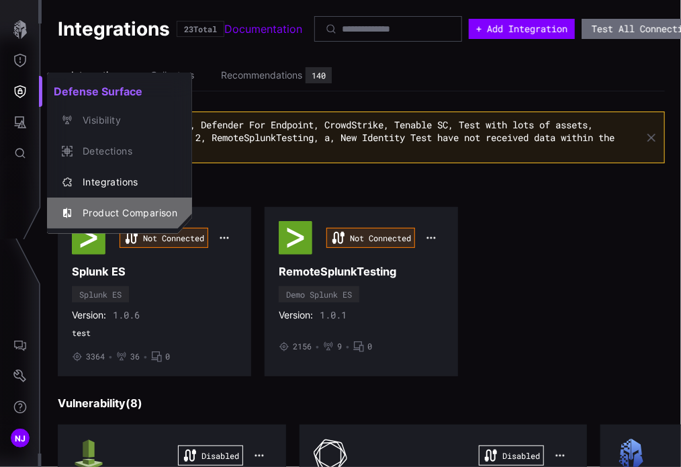
click at [122, 216] on div "Product Comparison" at bounding box center [126, 213] width 101 height 17
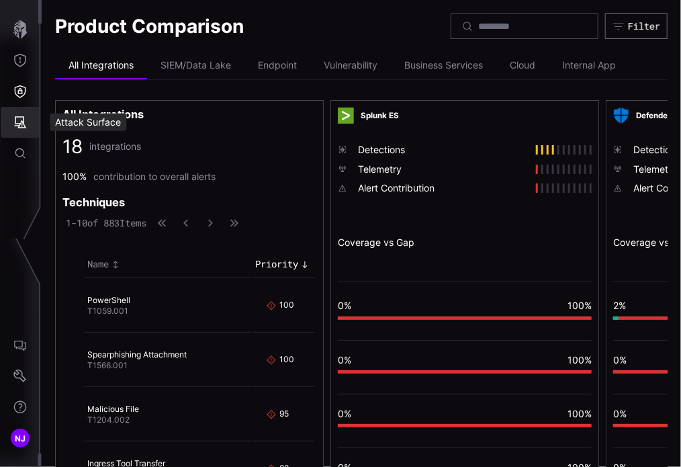
click at [21, 124] on icon "Attack Surface" at bounding box center [21, 122] width 12 height 12
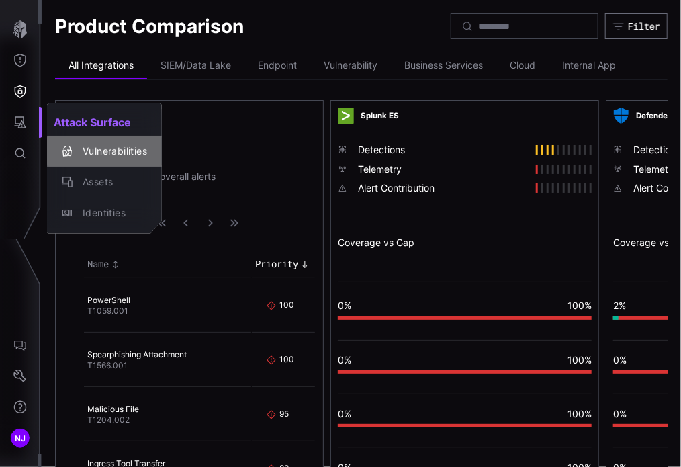
click at [97, 152] on div "Vulnerabilities" at bounding box center [111, 151] width 71 height 17
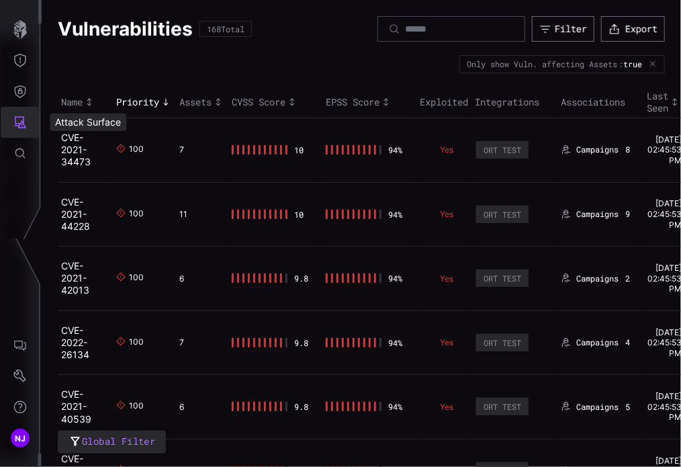
click at [24, 118] on icon "Attack Surface" at bounding box center [21, 122] width 12 height 12
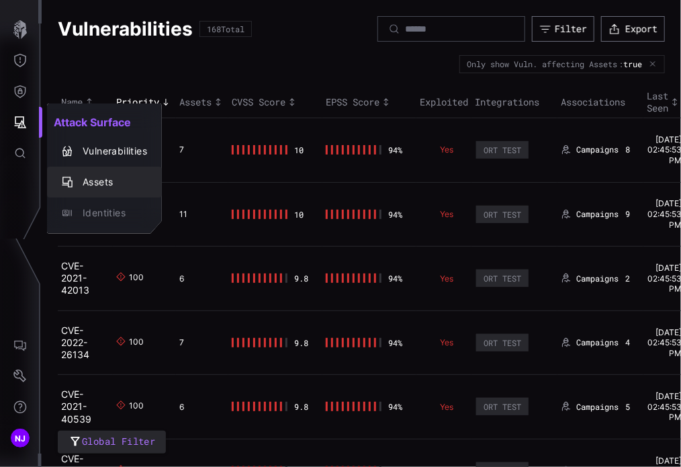
click at [104, 181] on div "Assets" at bounding box center [111, 182] width 71 height 17
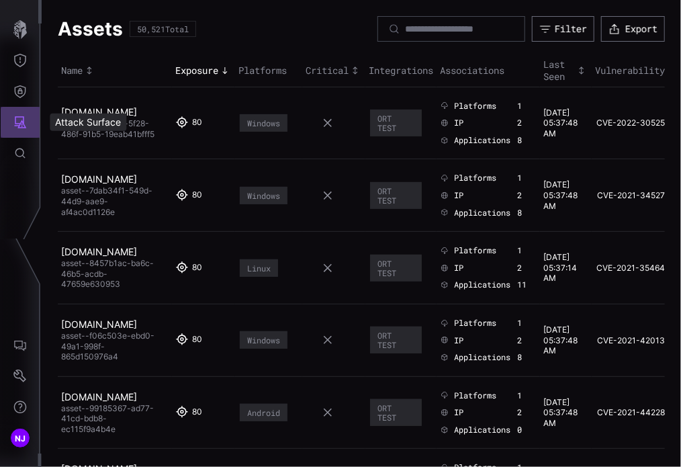
click at [19, 119] on icon "Attack Surface" at bounding box center [19, 121] width 13 height 13
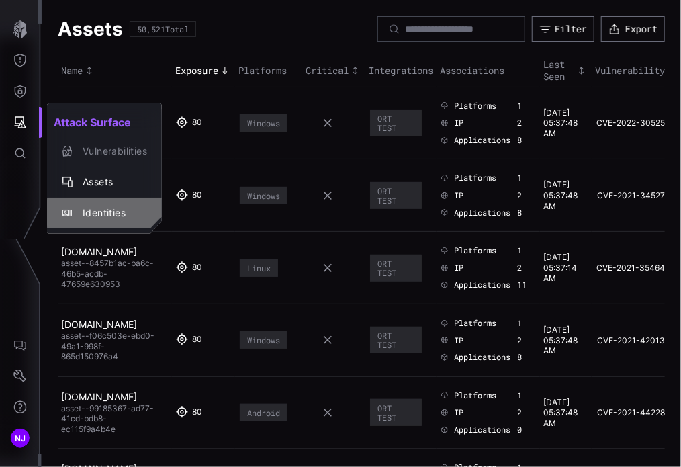
click at [94, 210] on div "Identities" at bounding box center [111, 213] width 71 height 17
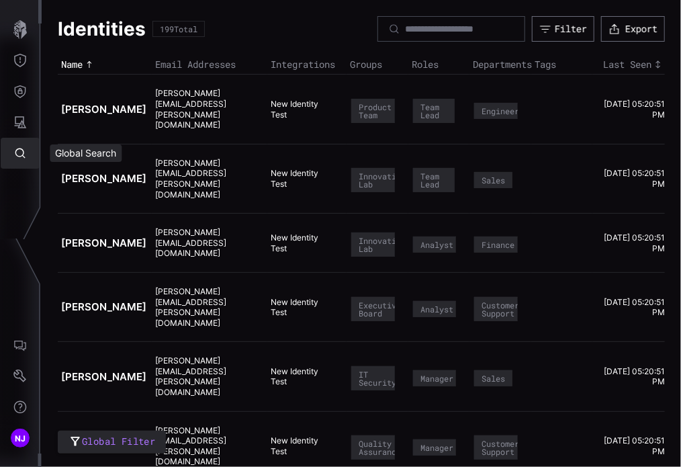
click at [24, 154] on icon "Global Search" at bounding box center [19, 152] width 13 height 13
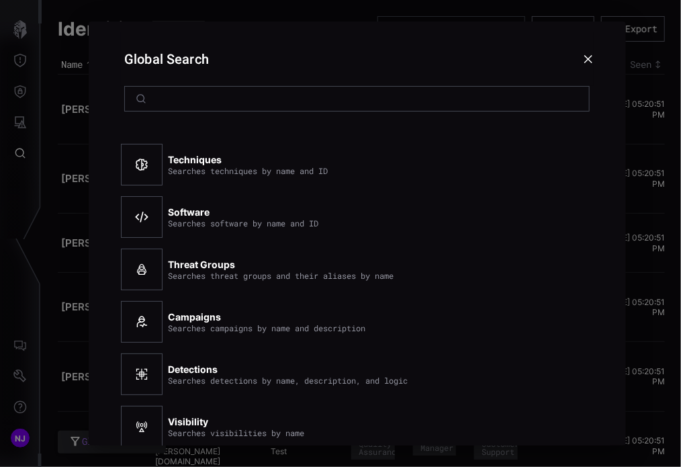
click at [585, 57] on icon at bounding box center [588, 59] width 11 height 11
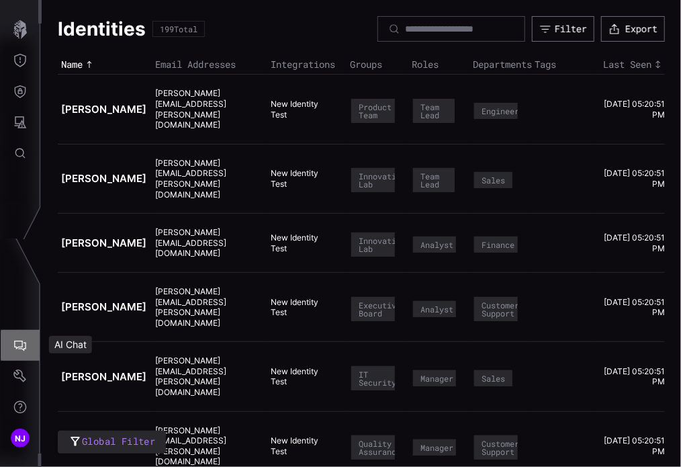
click at [21, 346] on icon "AI Chat" at bounding box center [19, 344] width 13 height 13
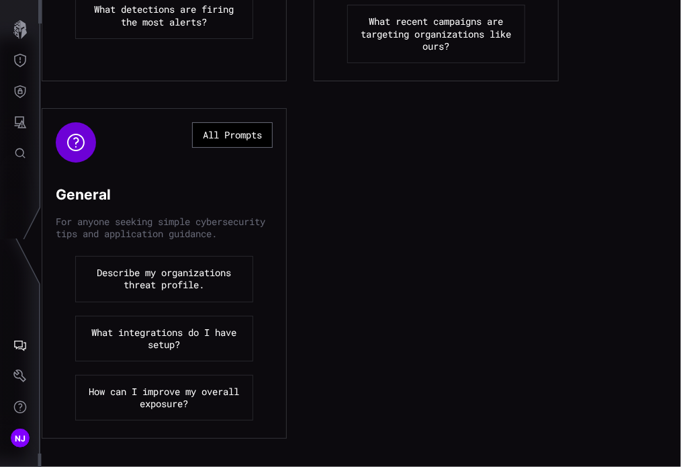
scroll to position [486, 0]
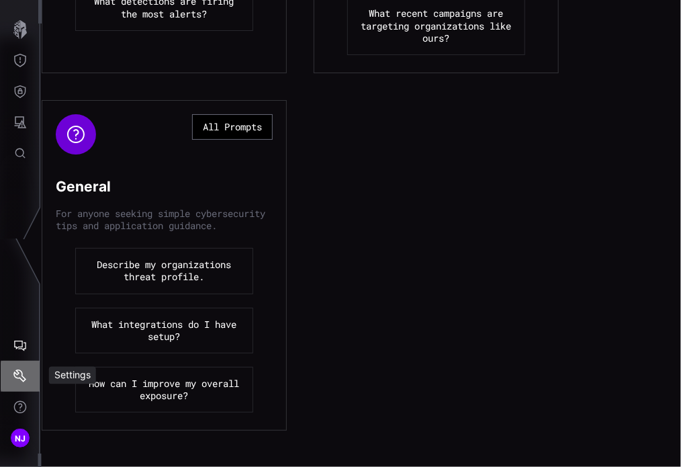
click at [19, 368] on button "Settings" at bounding box center [20, 376] width 39 height 31
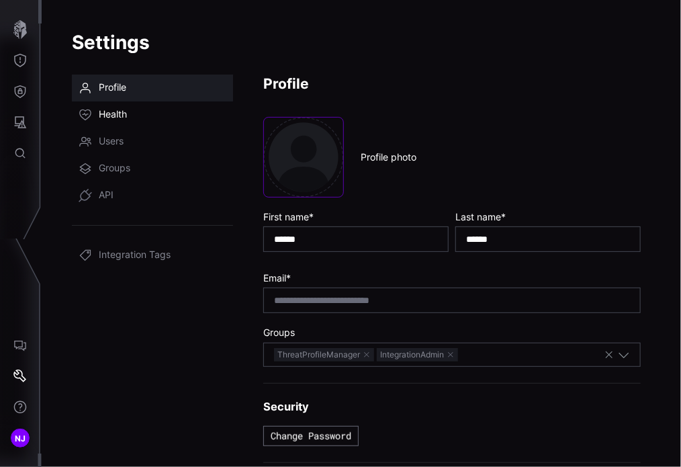
click at [128, 108] on link "Health" at bounding box center [152, 114] width 161 height 27
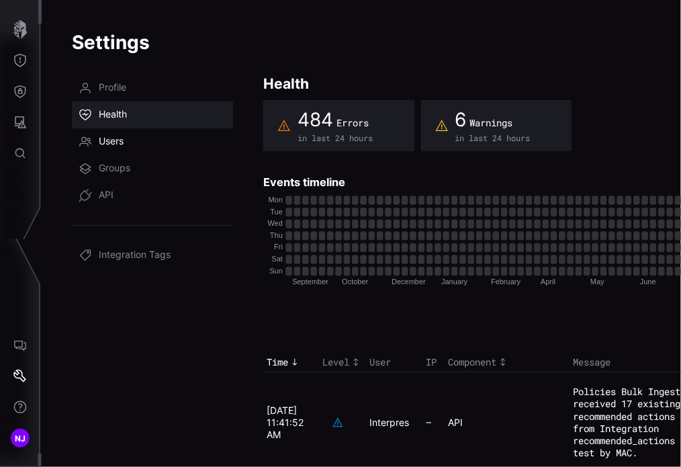
click at [122, 138] on span "Users" at bounding box center [111, 141] width 25 height 13
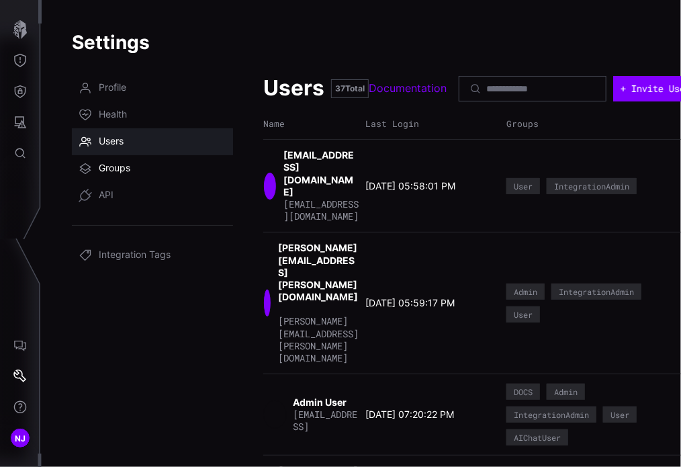
click at [117, 162] on span "Groups" at bounding box center [115, 168] width 32 height 13
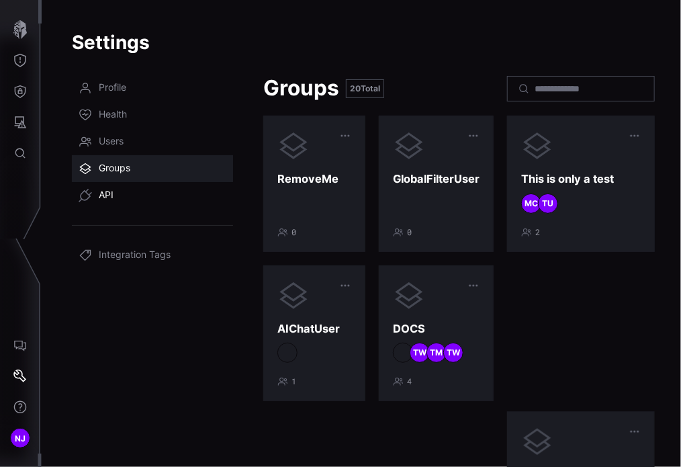
click at [115, 199] on link "API" at bounding box center [152, 195] width 161 height 27
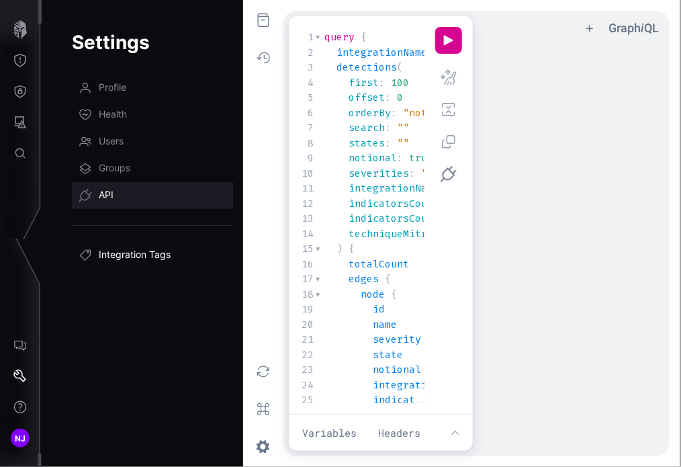
click at [143, 259] on span "Integration Tags" at bounding box center [135, 254] width 72 height 13
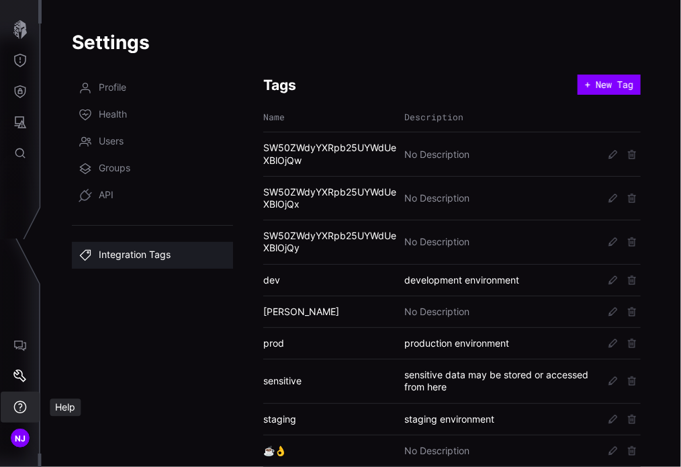
click at [23, 409] on icon "Help" at bounding box center [19, 406] width 13 height 13
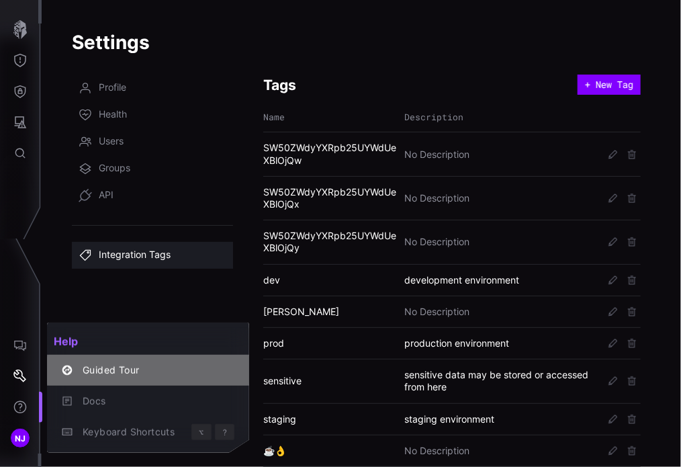
click at [129, 368] on div "Guided Tour" at bounding box center [155, 370] width 158 height 17
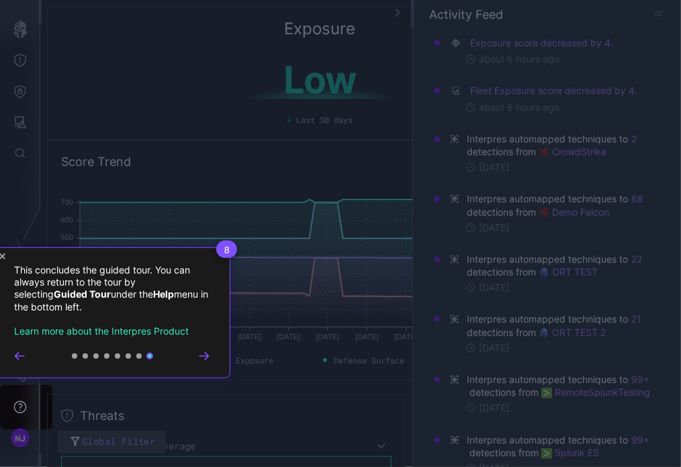
click at [3, 255] on icon "Close Tour" at bounding box center [2, 256] width 6 height 6
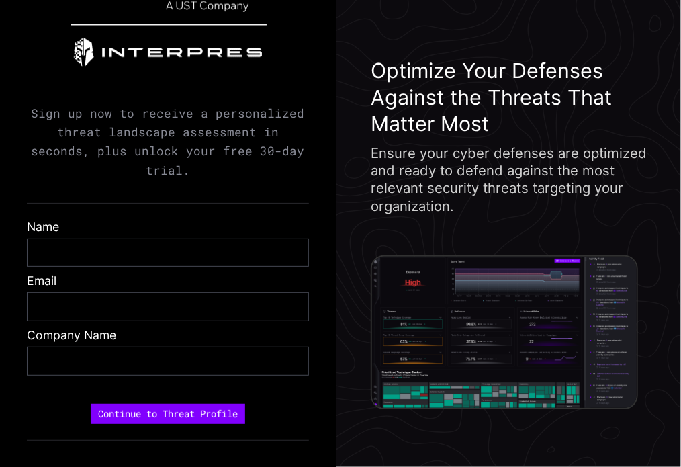
scroll to position [66, 0]
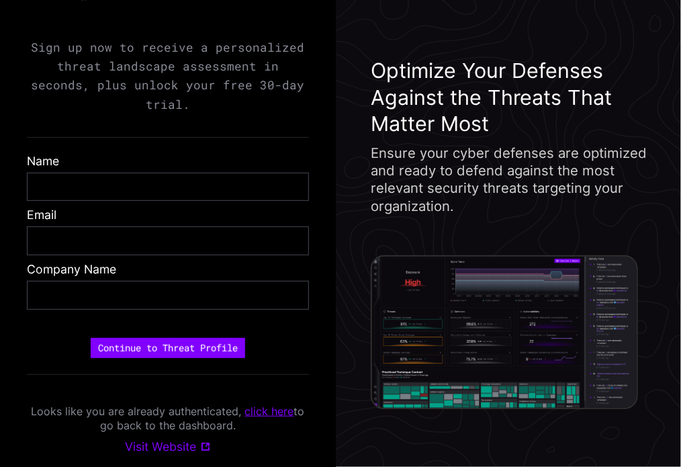
click at [263, 412] on link "click here" at bounding box center [269, 410] width 49 height 13
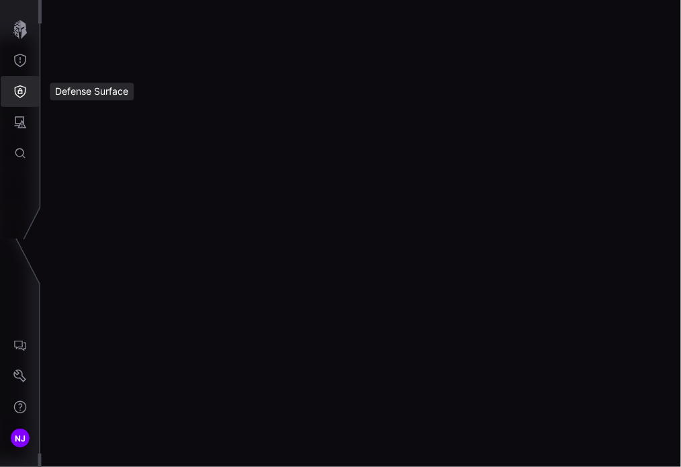
click at [24, 96] on icon "Defense Surface" at bounding box center [19, 91] width 13 height 13
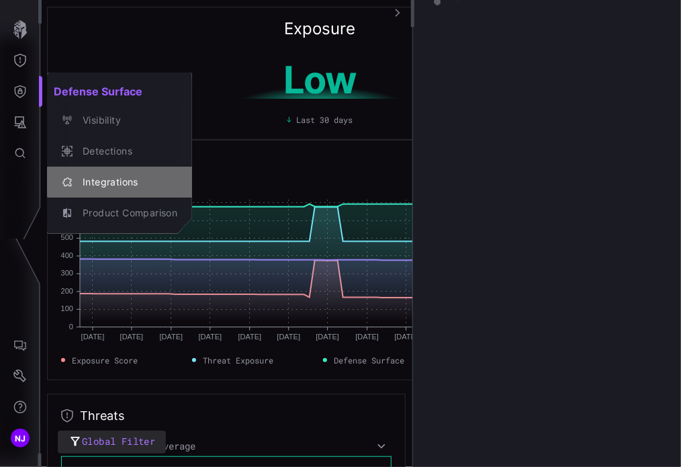
click at [121, 182] on div "Integrations" at bounding box center [126, 182] width 101 height 17
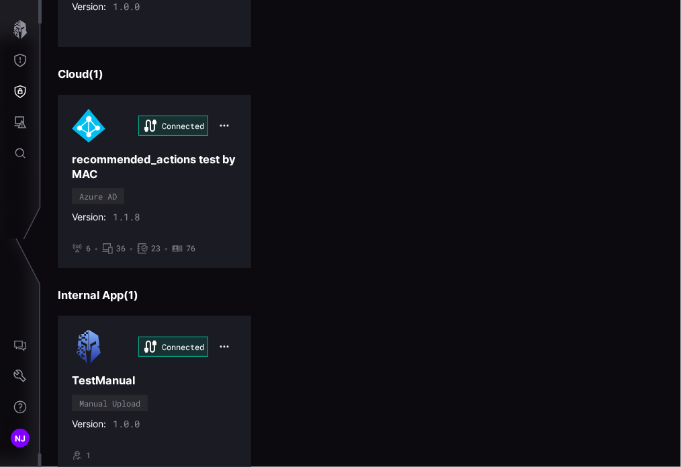
scroll to position [1976, 0]
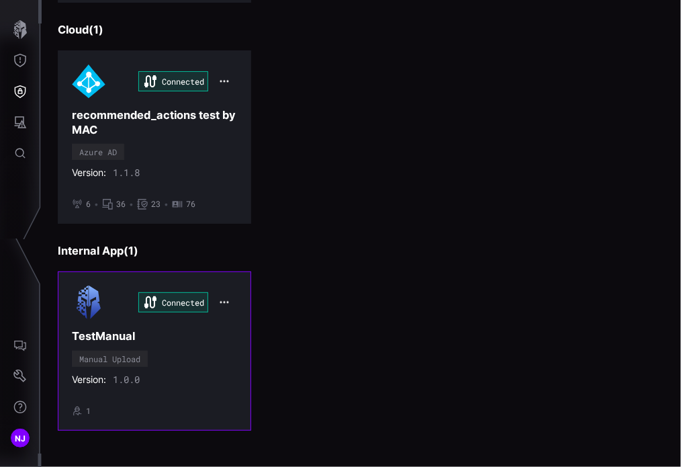
click at [196, 355] on div "Connected TestManual Manual Upload Version: 1.0.0 • 1" at bounding box center [154, 350] width 165 height 130
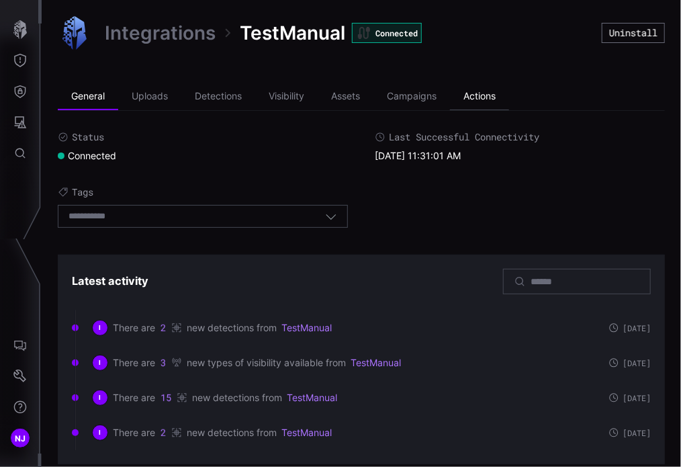
click at [487, 100] on li "Actions" at bounding box center [479, 96] width 59 height 27
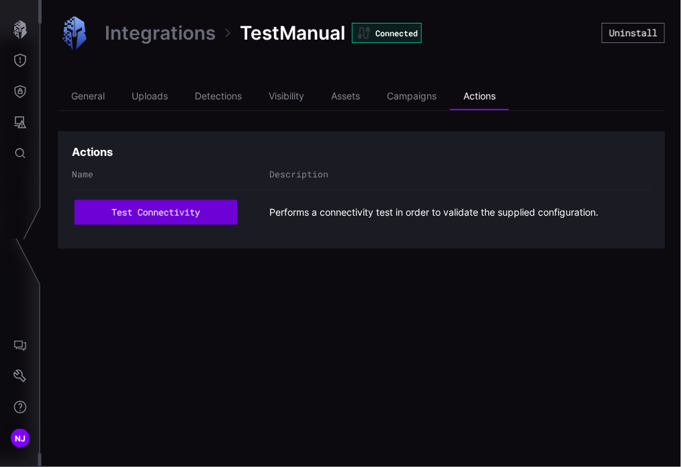
click at [189, 210] on button "test connectivity" at bounding box center [156, 212] width 162 height 25
click at [172, 212] on button "test connectivity" at bounding box center [156, 212] width 168 height 26
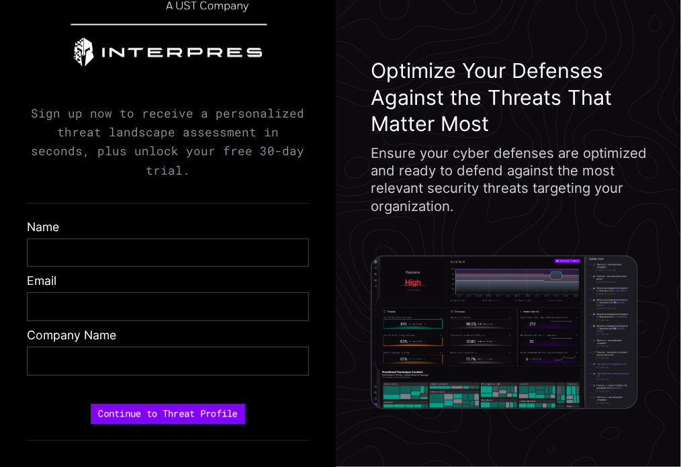
scroll to position [66, 0]
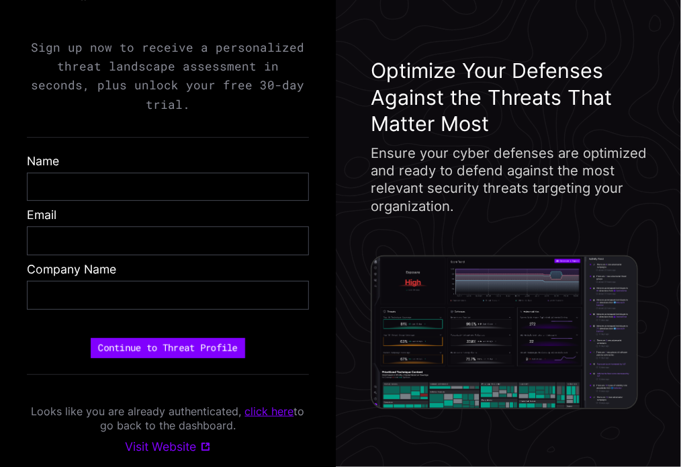
click at [277, 413] on link "click here" at bounding box center [269, 410] width 49 height 13
